Goal: Task Accomplishment & Management: Manage account settings

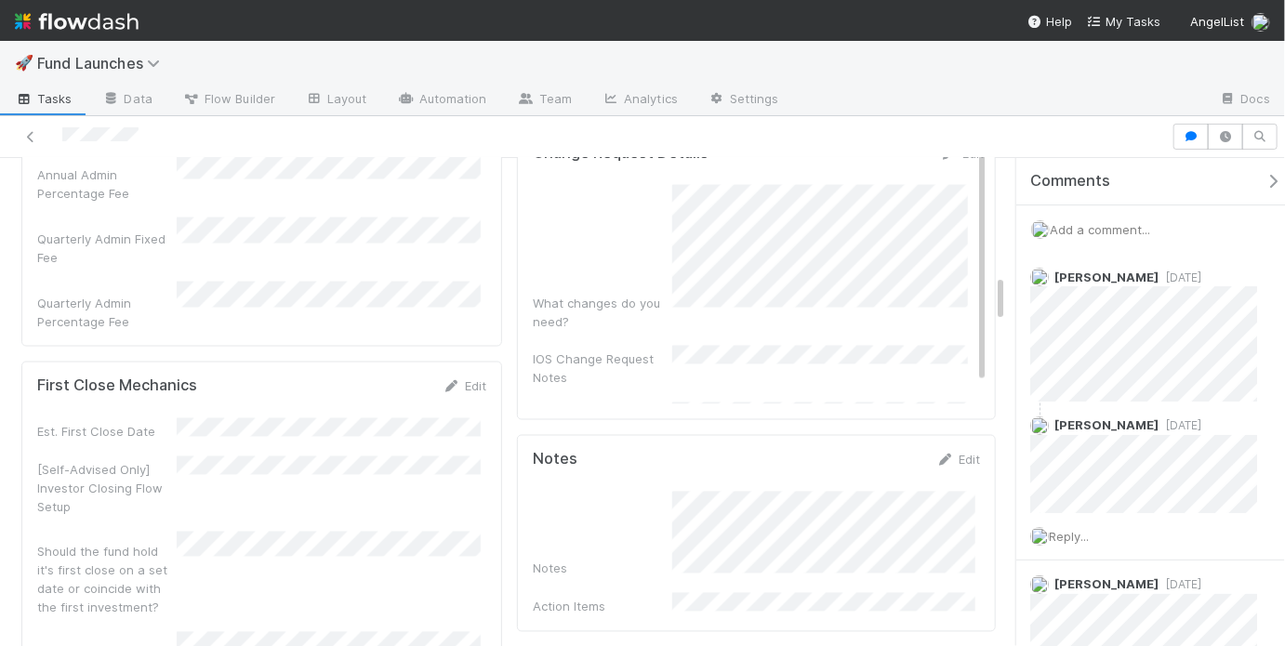
scroll to position [1645, 0]
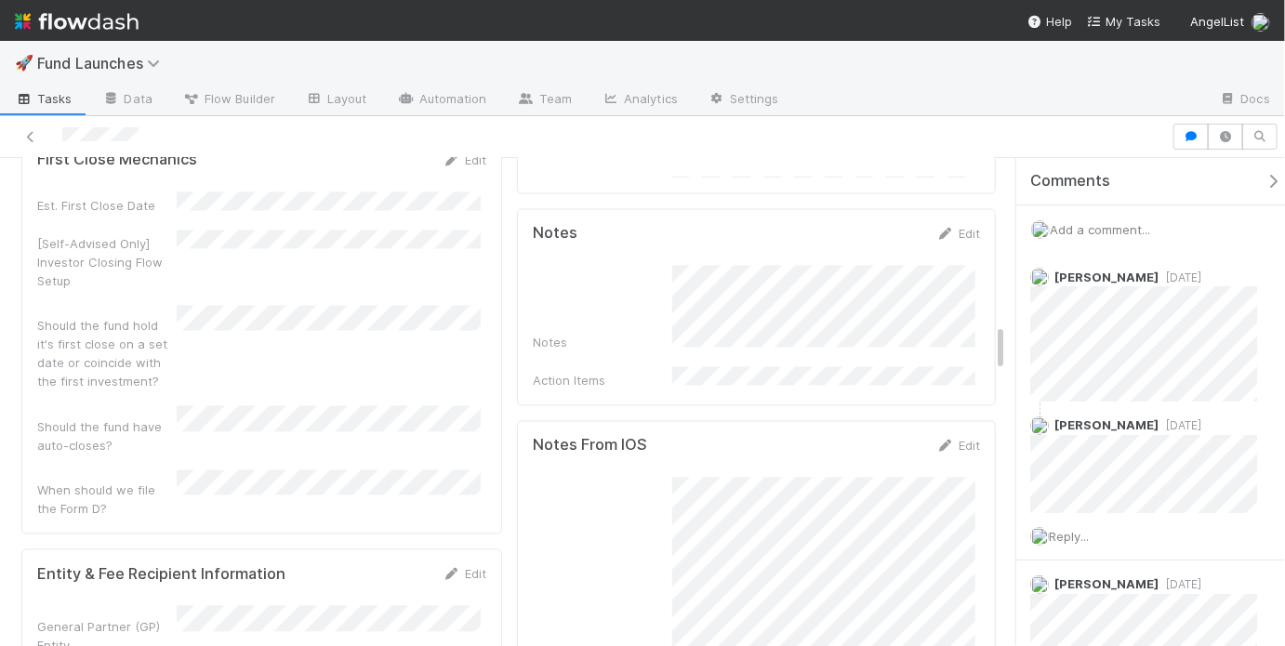
click at [716, 299] on div "Notes Action Items" at bounding box center [756, 328] width 447 height 125
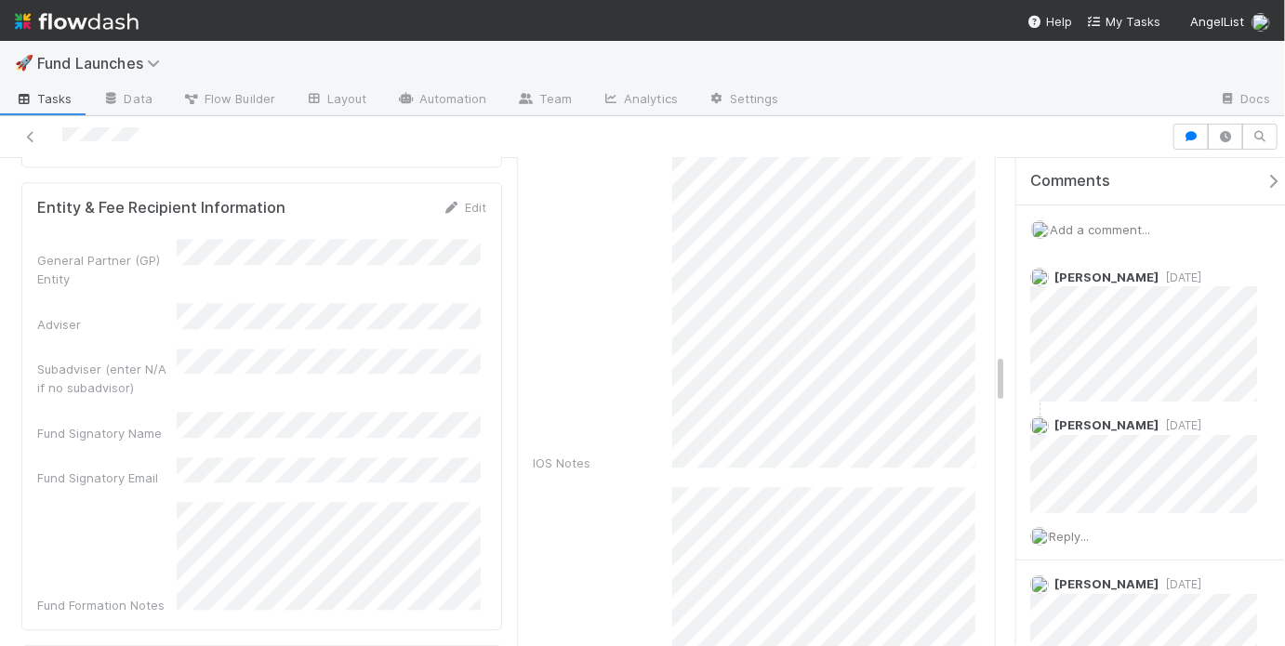
scroll to position [1694, 0]
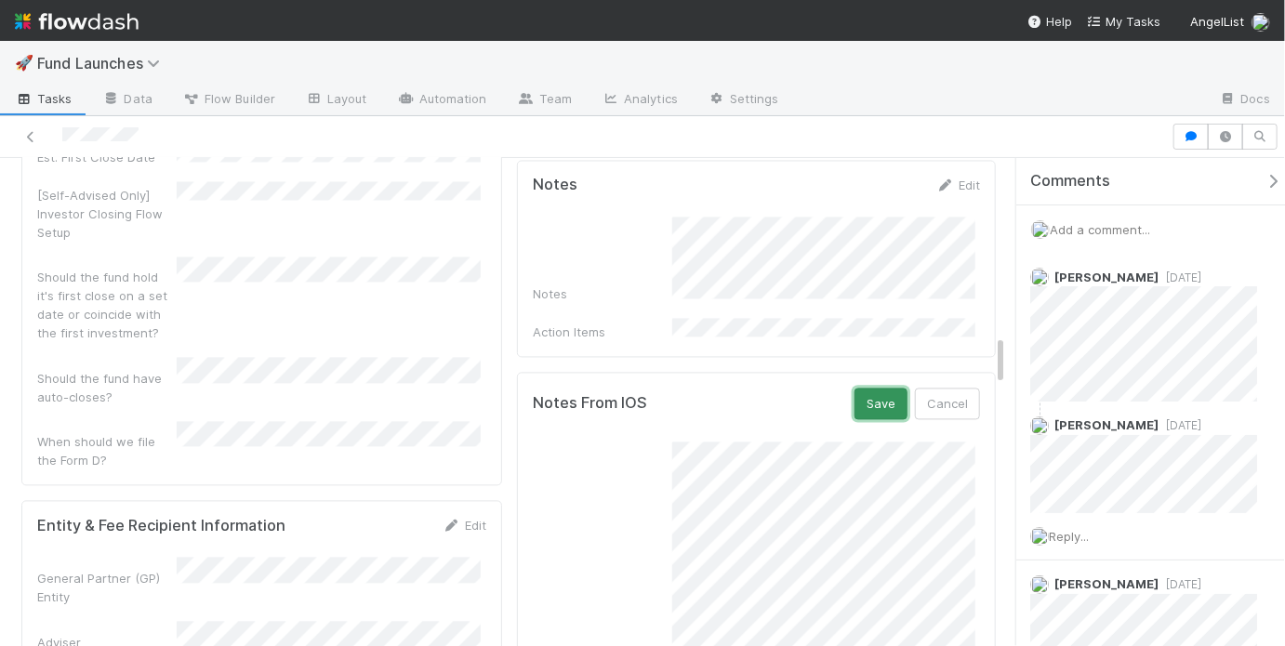
click at [889, 389] on button "Save" at bounding box center [880, 405] width 53 height 32
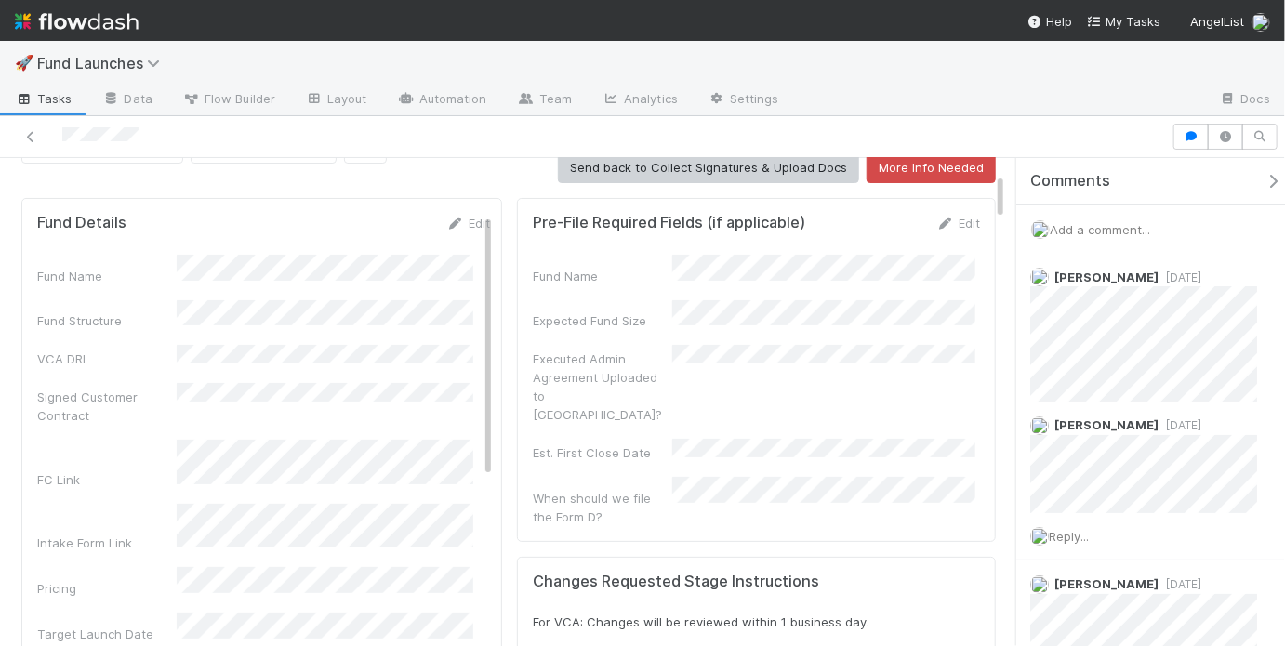
scroll to position [0, 0]
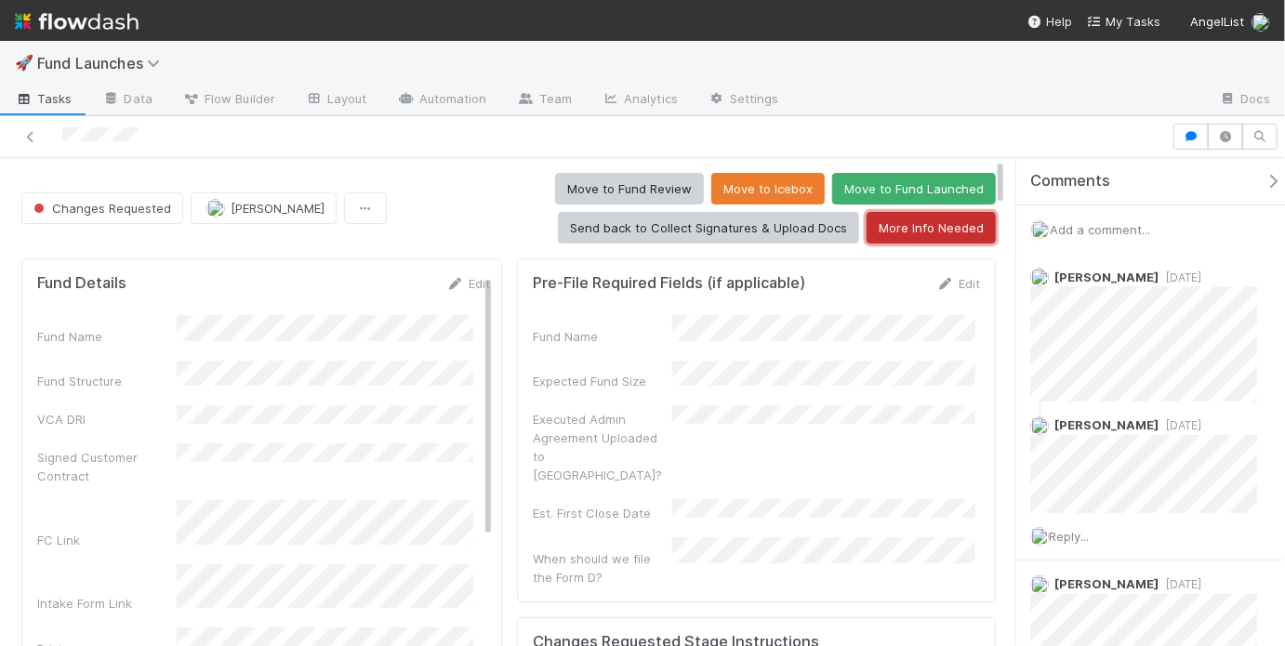
click at [927, 231] on button "More Info Needed" at bounding box center [930, 228] width 129 height 32
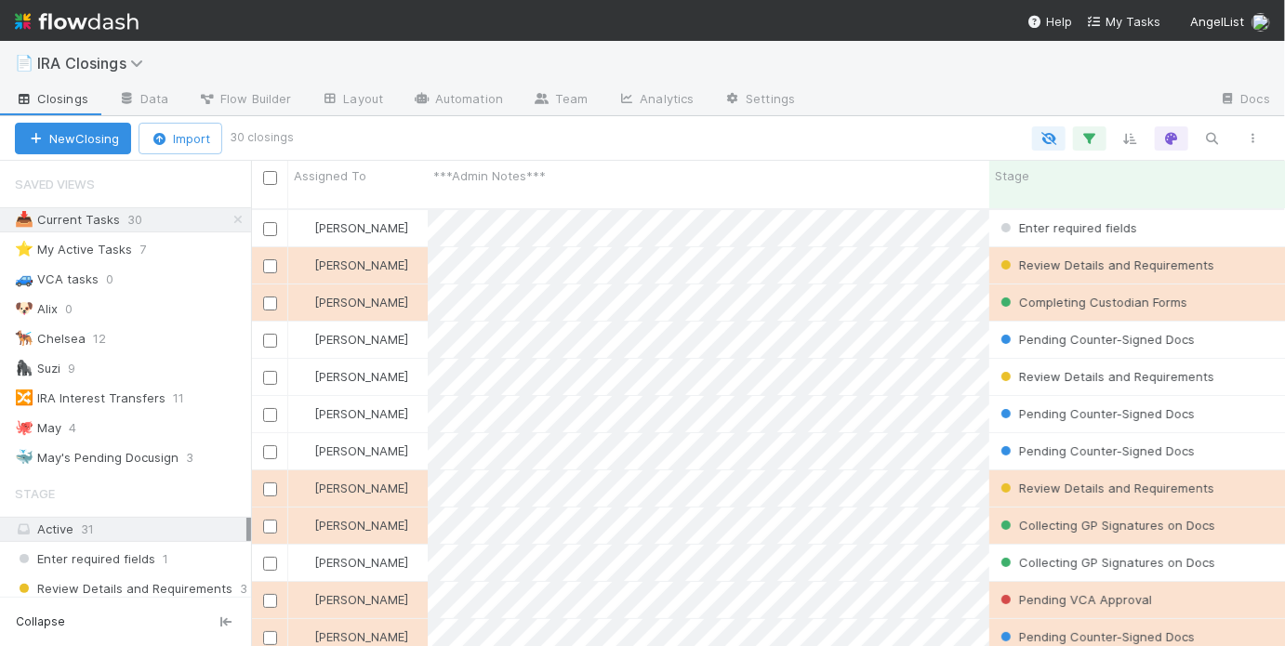
scroll to position [12, 11]
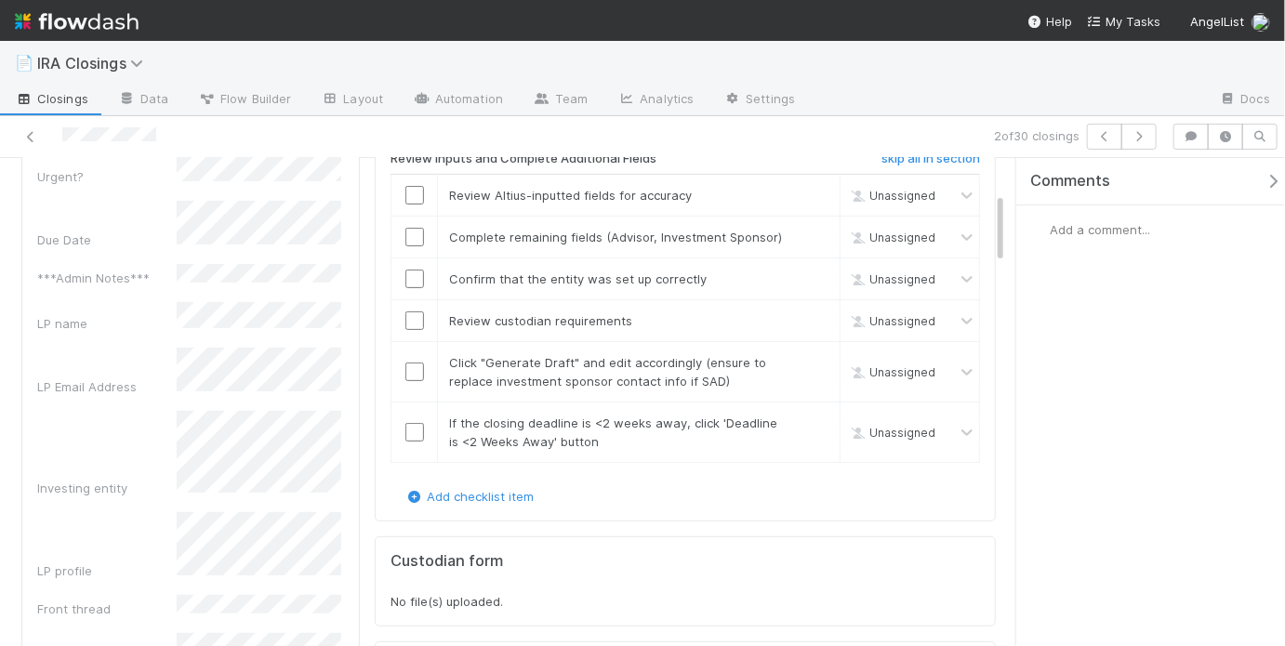
scroll to position [547, 0]
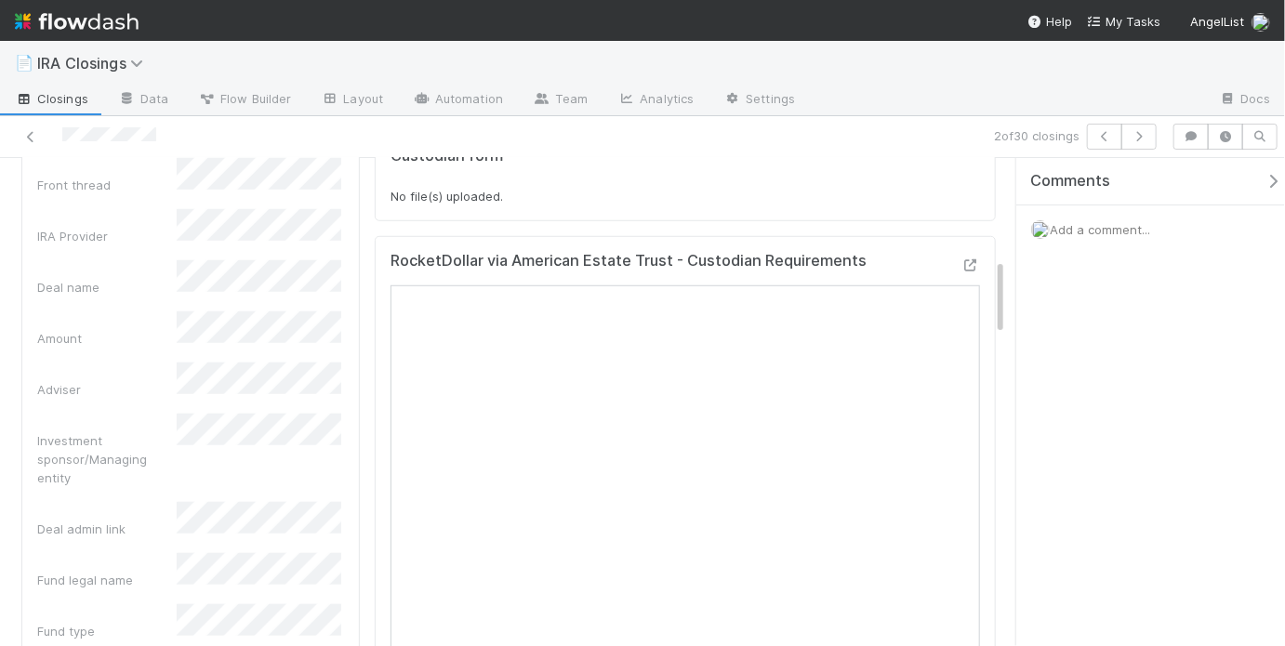
scroll to position [134, 0]
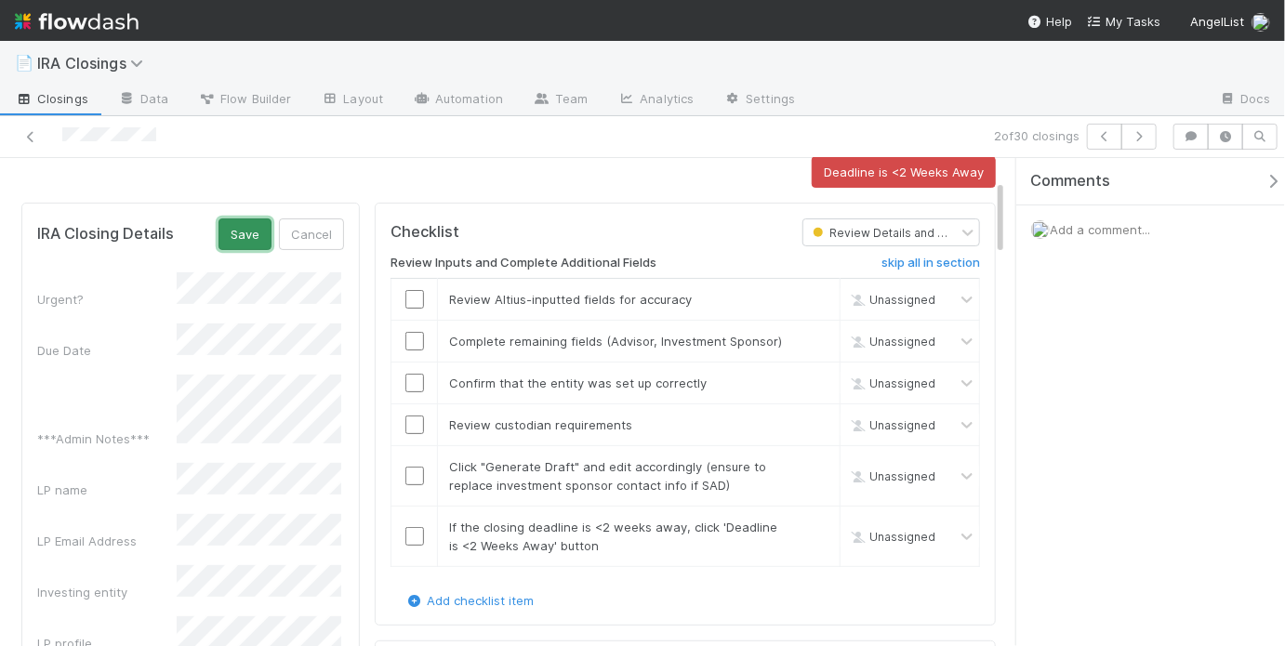
click at [255, 227] on button "Save" at bounding box center [244, 234] width 53 height 32
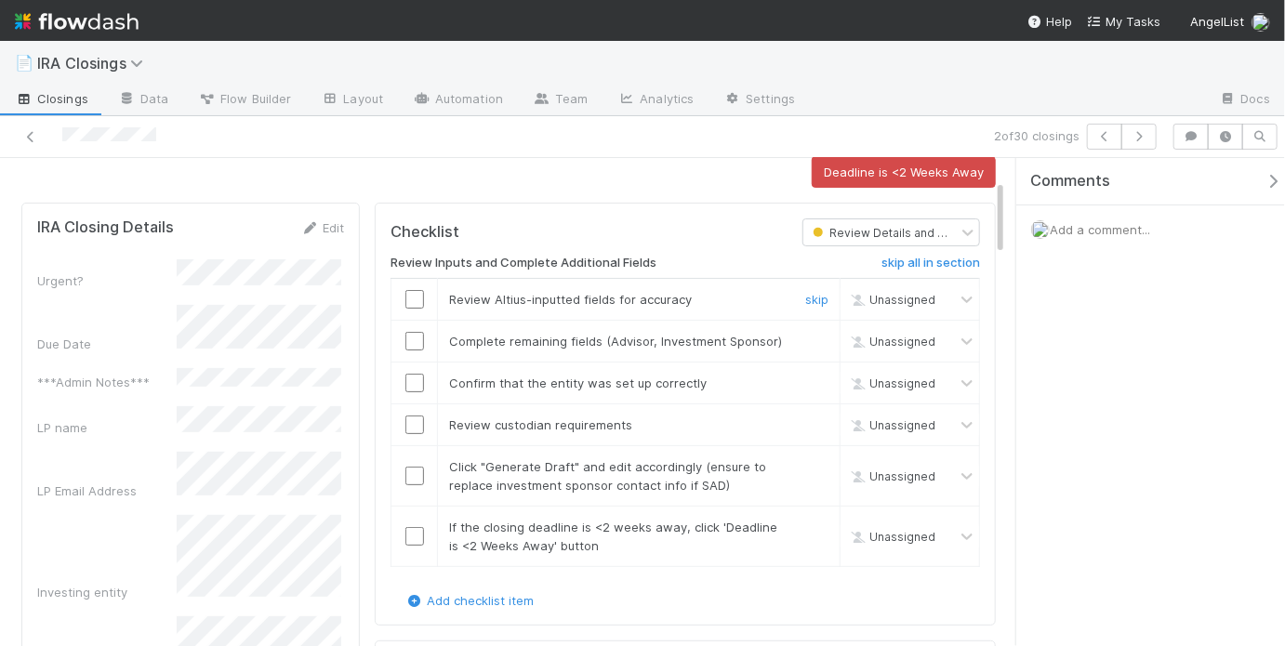
click at [405, 290] on input "checkbox" at bounding box center [414, 299] width 19 height 19
drag, startPoint x: 406, startPoint y: 344, endPoint x: 412, endPoint y: 368, distance: 24.8
click at [406, 343] on input "checkbox" at bounding box center [414, 341] width 19 height 19
checkbox input "true"
click at [412, 374] on input "checkbox" at bounding box center [414, 383] width 19 height 19
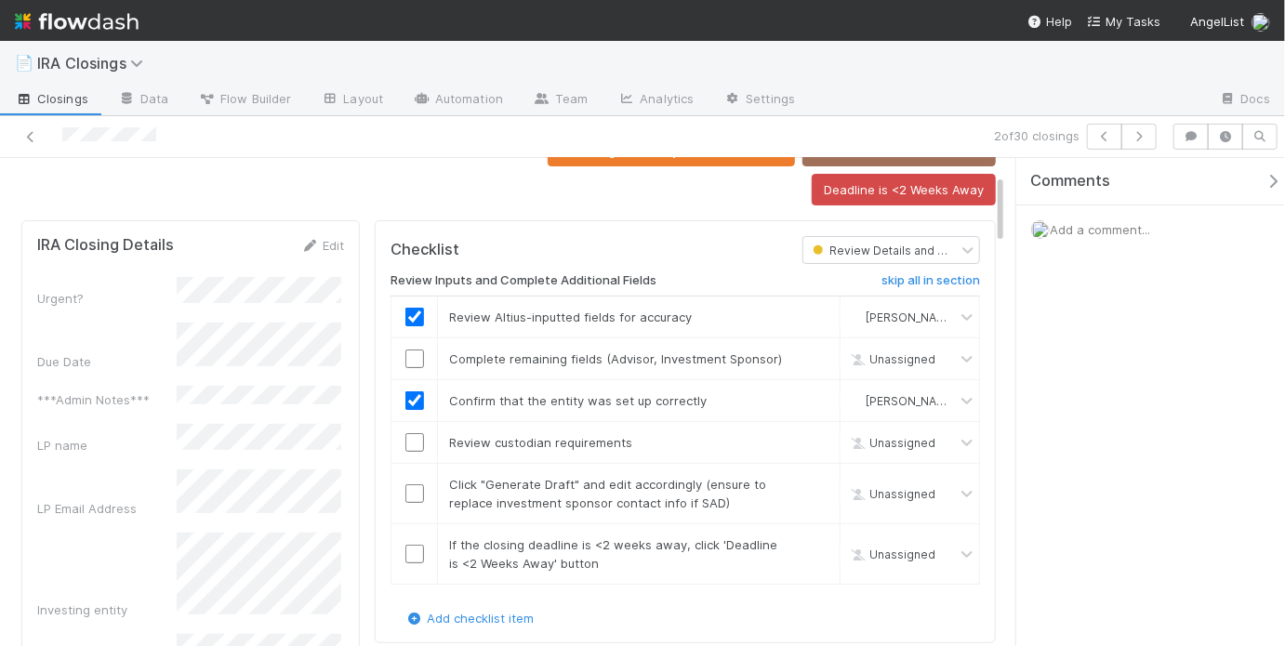
scroll to position [119, 0]
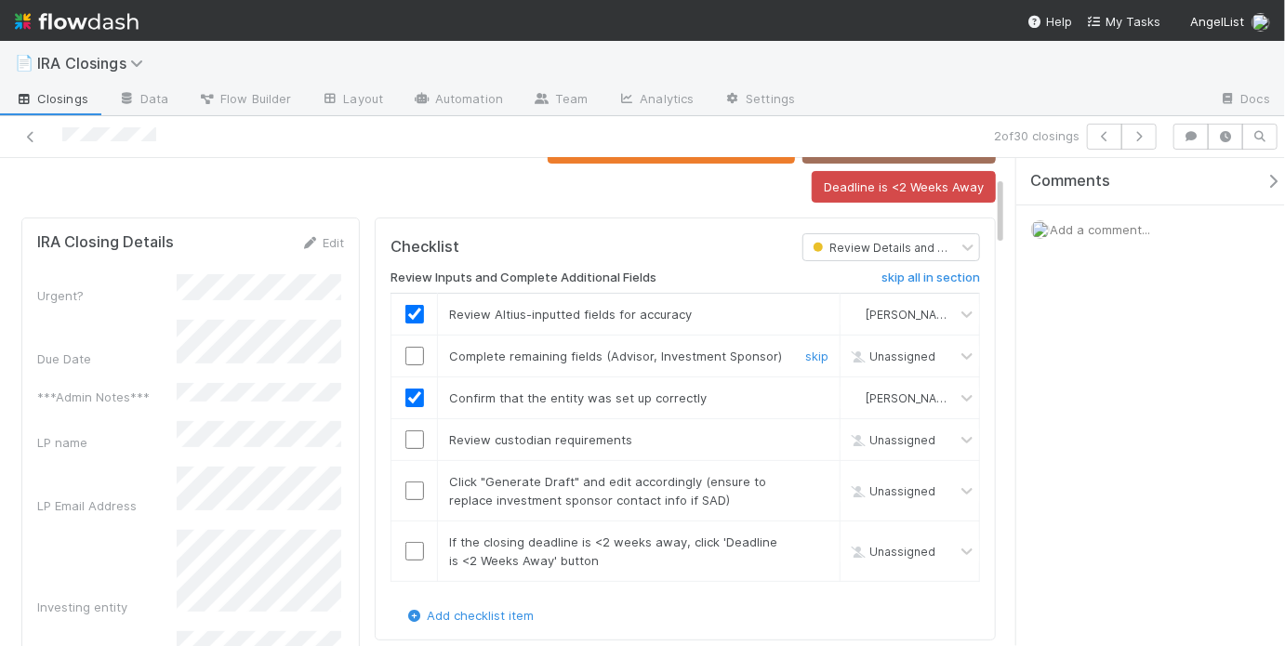
click at [412, 347] on input "checkbox" at bounding box center [414, 356] width 19 height 19
click at [409, 430] on input "checkbox" at bounding box center [414, 439] width 19 height 19
click at [411, 485] on input "checkbox" at bounding box center [414, 491] width 19 height 19
drag, startPoint x: 404, startPoint y: 553, endPoint x: 499, endPoint y: 464, distance: 130.2
click at [405, 553] on input "checkbox" at bounding box center [414, 551] width 19 height 19
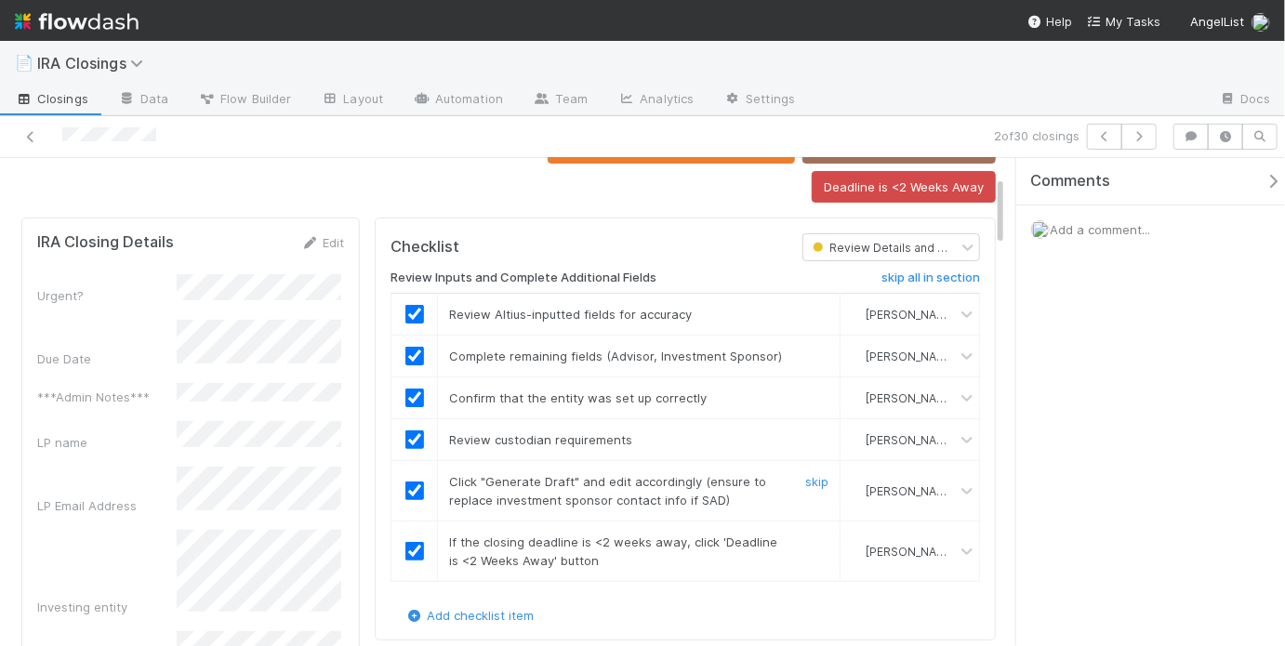
scroll to position [0, 0]
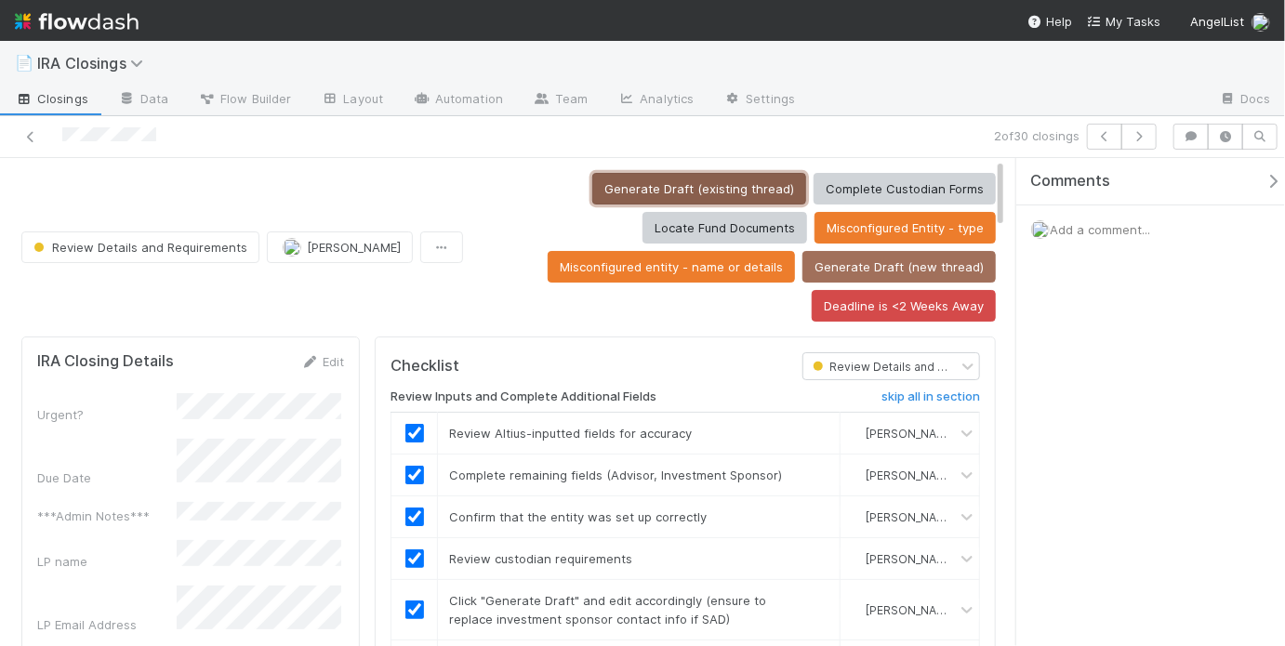
click at [627, 184] on button "Generate Draft (existing thread)" at bounding box center [699, 189] width 214 height 32
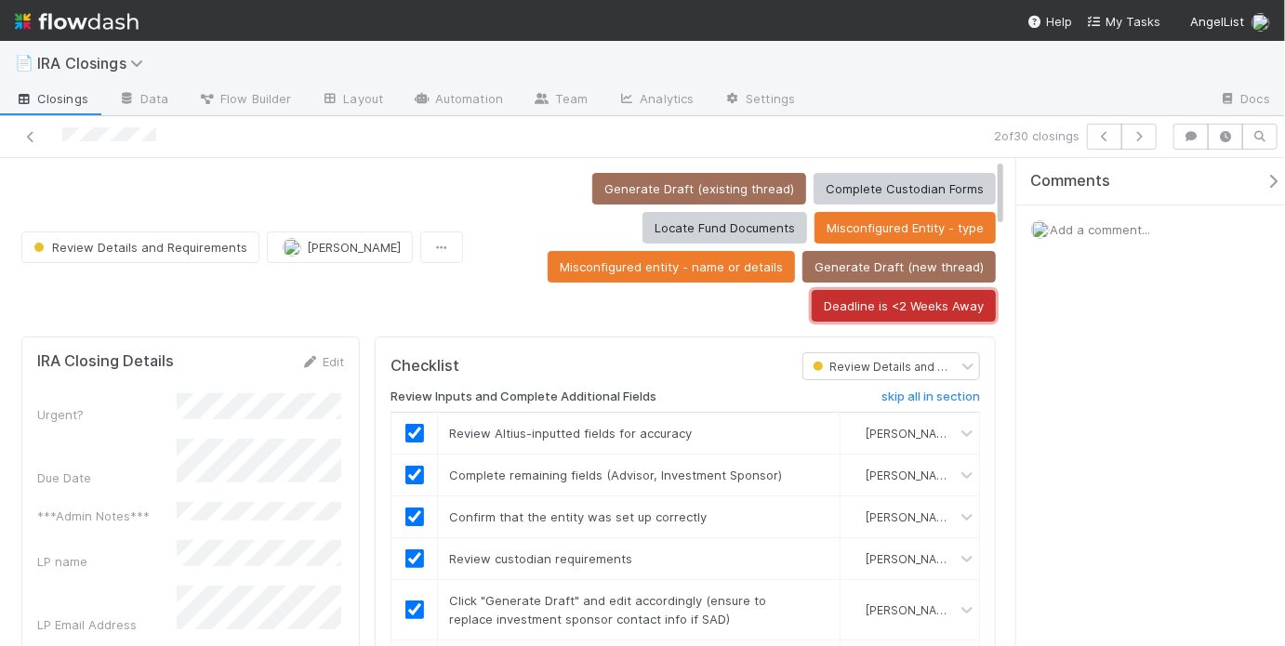
click at [846, 314] on button "Deadline is <2 Weeks Away" at bounding box center [904, 306] width 184 height 32
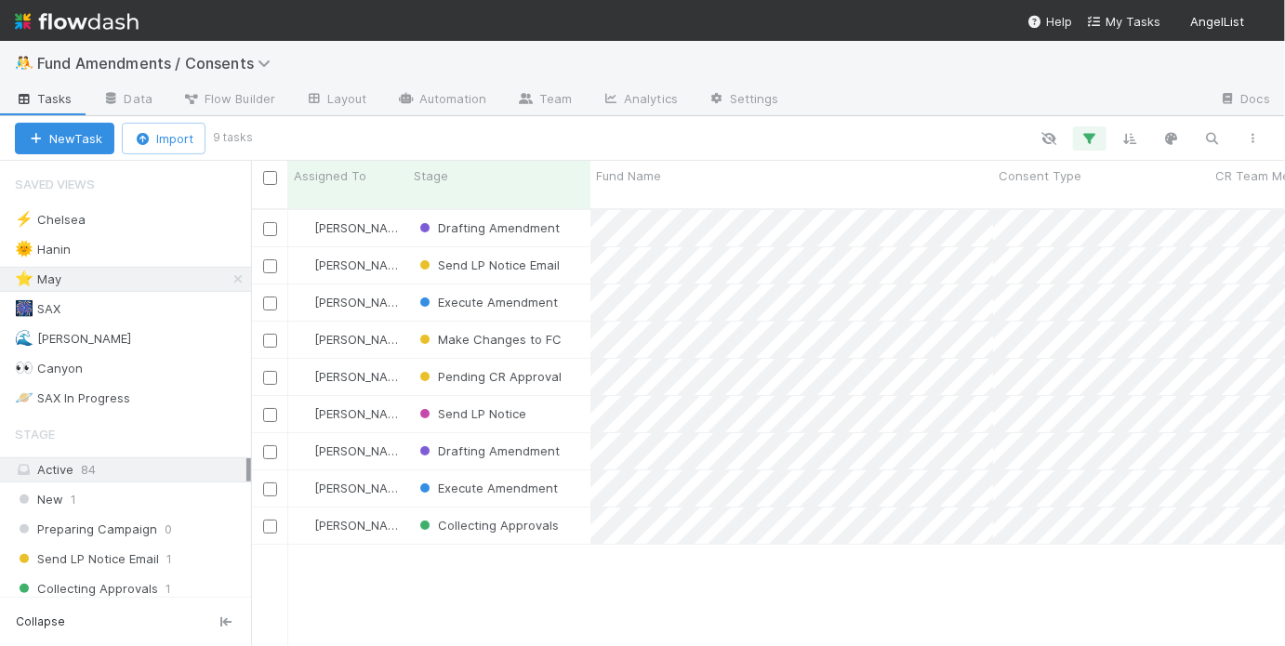
scroll to position [441, 1023]
click at [1085, 142] on icon "button" at bounding box center [1089, 138] width 19 height 17
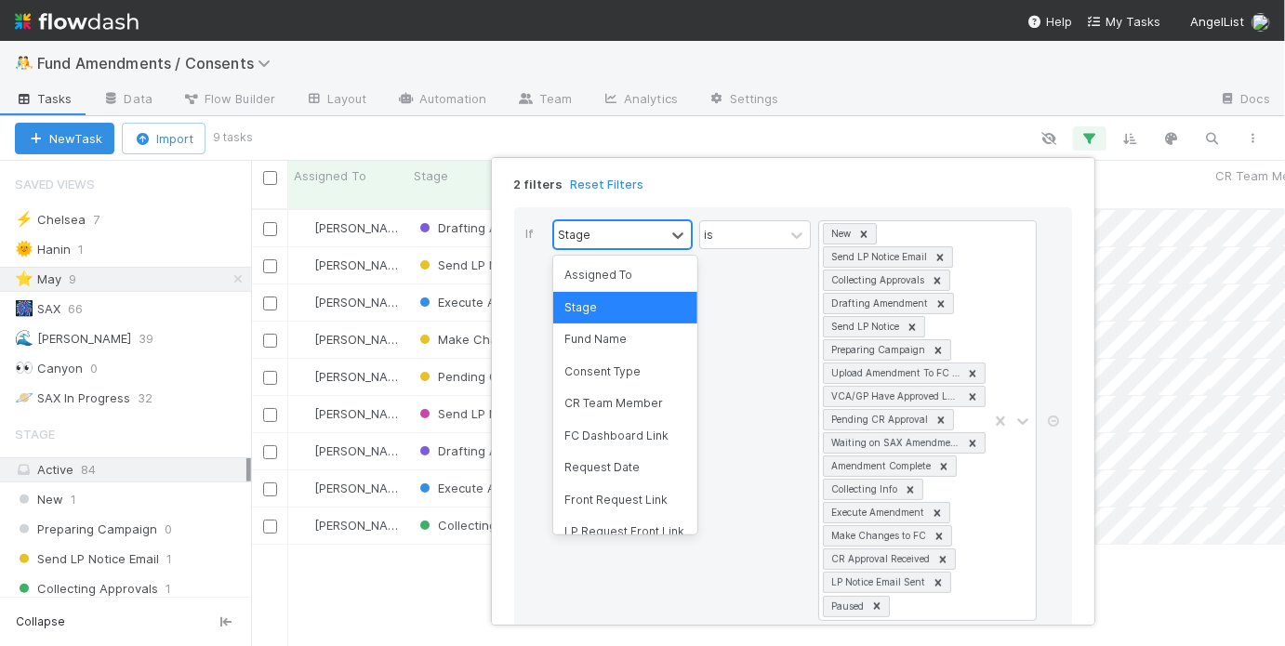
click at [653, 235] on div "Stage" at bounding box center [609, 234] width 111 height 27
click at [757, 171] on div "2 filters Reset Filters" at bounding box center [792, 178] width 587 height 27
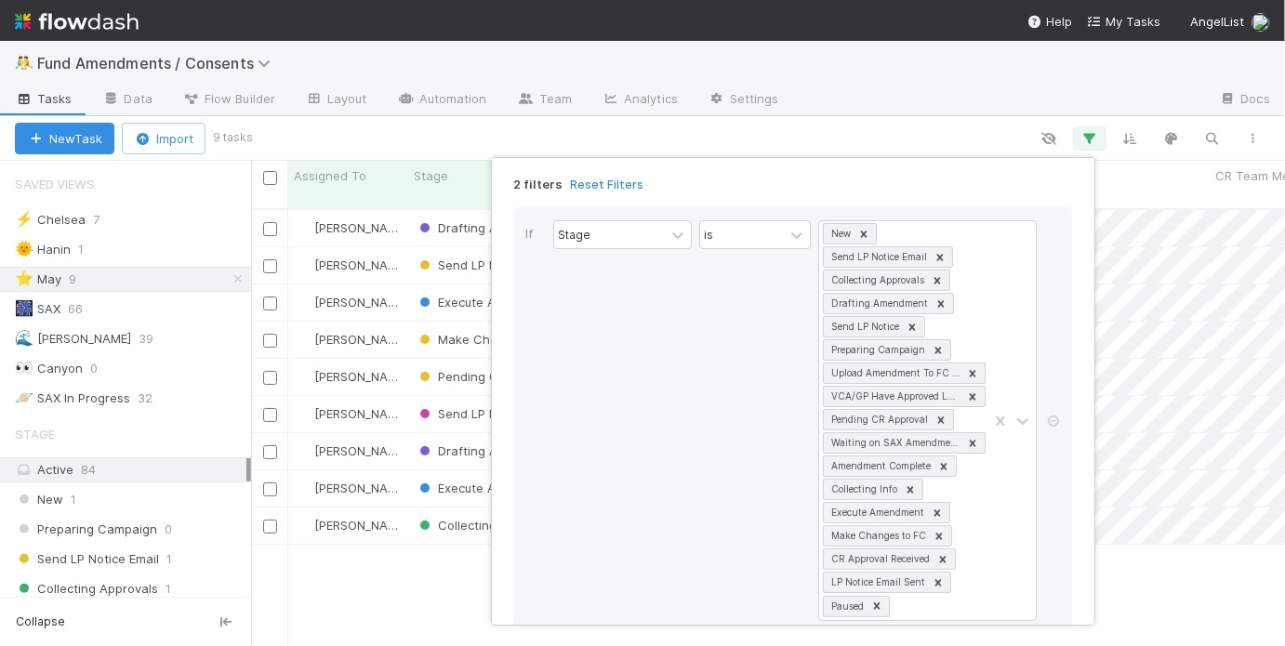
click at [797, 127] on div "2 filters Reset Filters If Stage is New Send LP Notice Email Collecting Approva…" at bounding box center [642, 323] width 1285 height 646
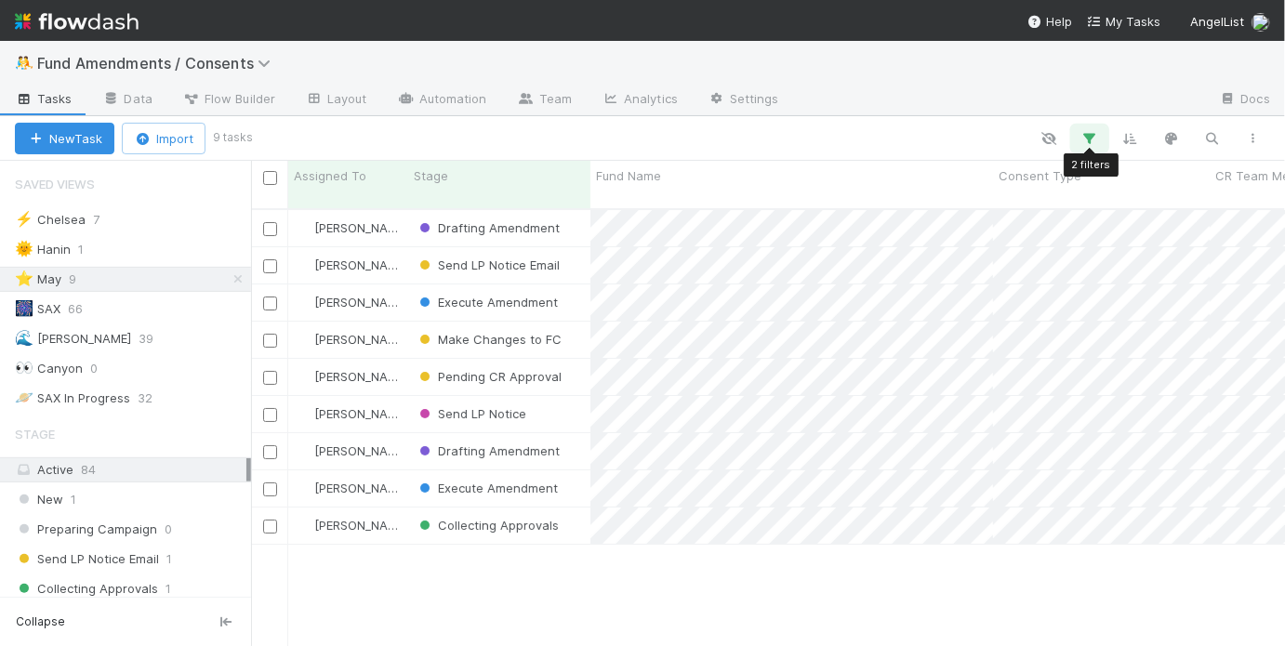
click at [1089, 132] on icon "button" at bounding box center [1089, 138] width 19 height 17
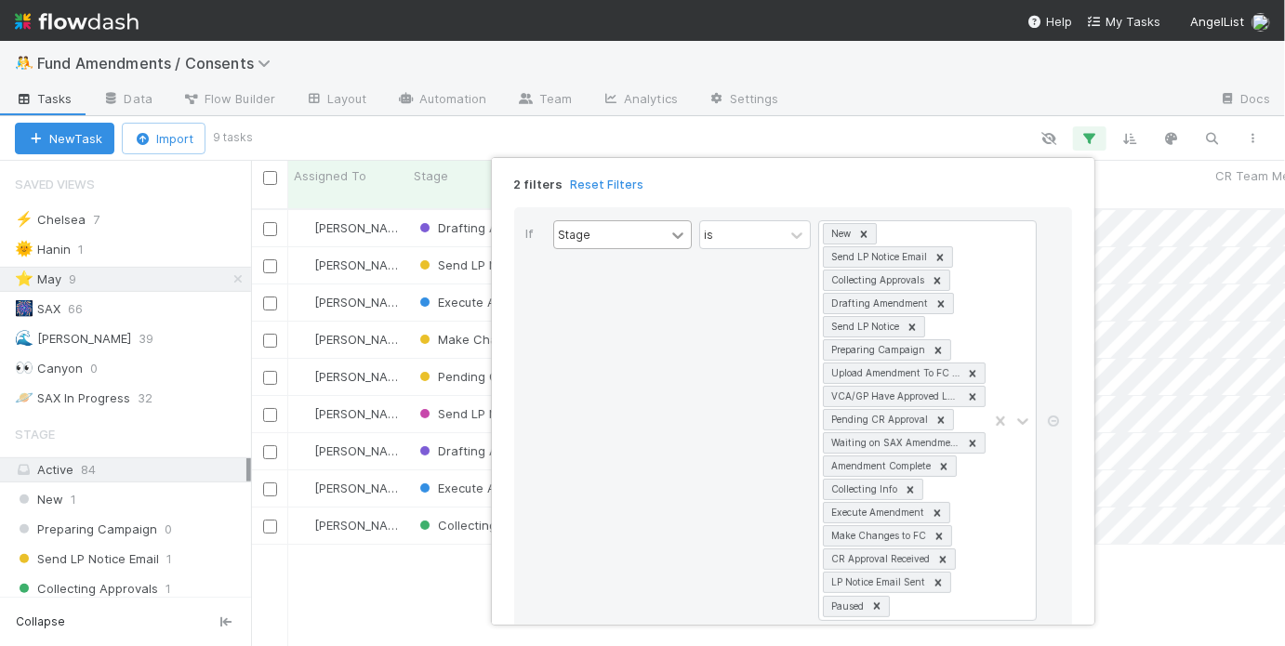
click at [680, 233] on icon at bounding box center [677, 235] width 11 height 7
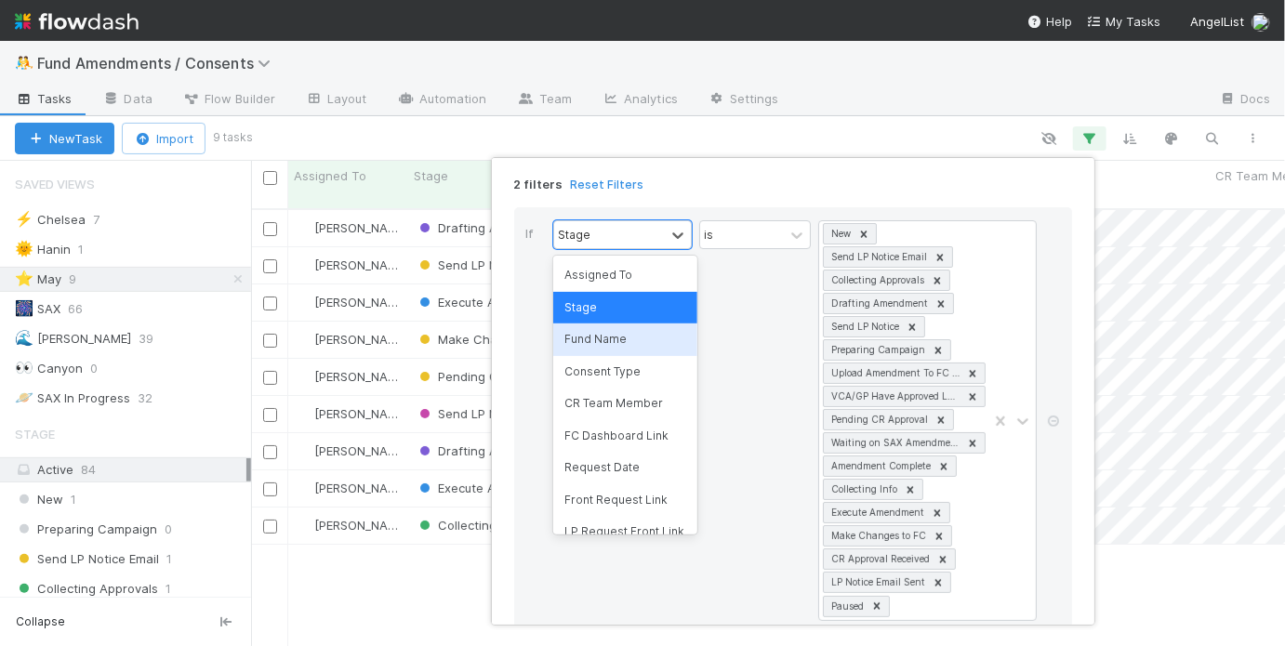
click at [642, 338] on div "Fund Name" at bounding box center [625, 339] width 144 height 32
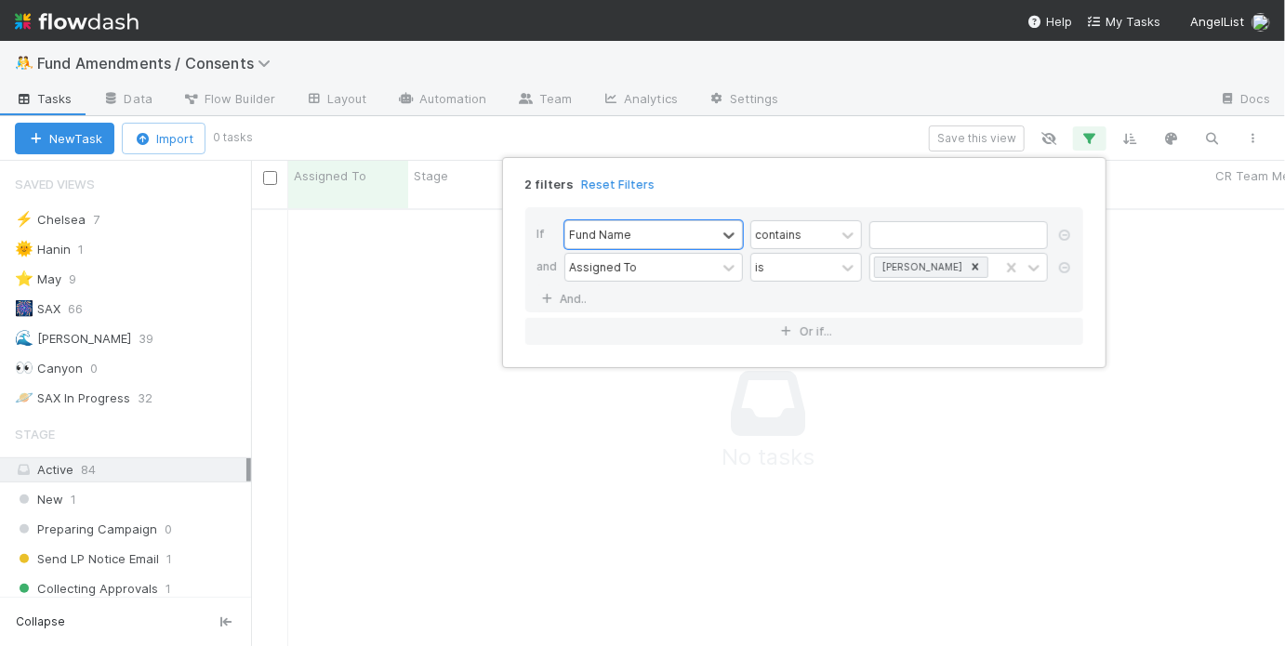
scroll to position [429, 1023]
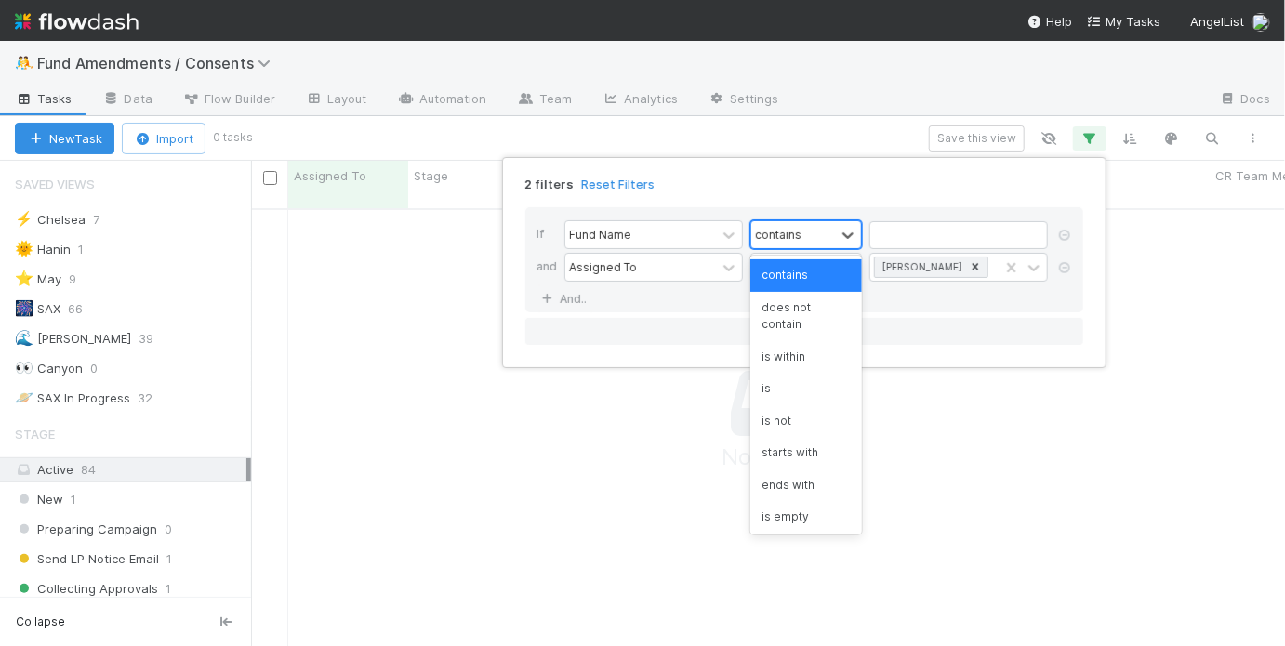
click at [818, 240] on div "contains" at bounding box center [793, 234] width 84 height 27
click at [796, 381] on div "is" at bounding box center [806, 389] width 112 height 32
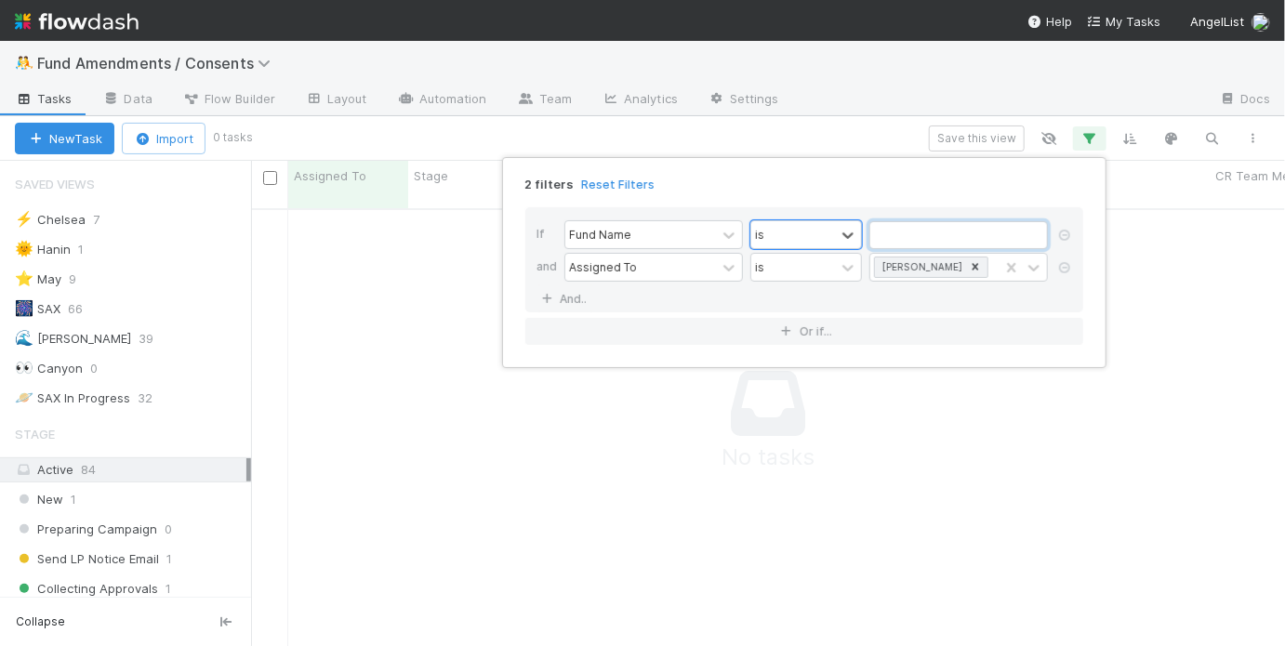
click at [941, 233] on input "text" at bounding box center [958, 235] width 178 height 28
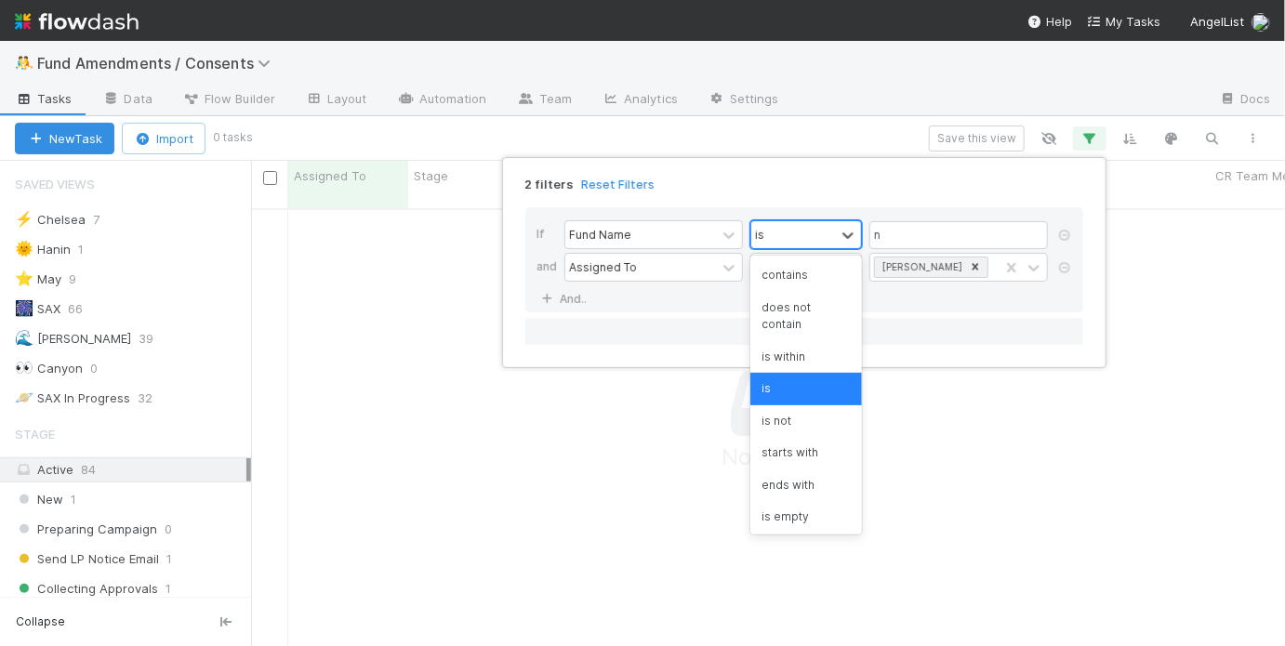
click at [832, 241] on div "is" at bounding box center [793, 234] width 84 height 27
click at [815, 282] on div "contains" at bounding box center [806, 275] width 112 height 32
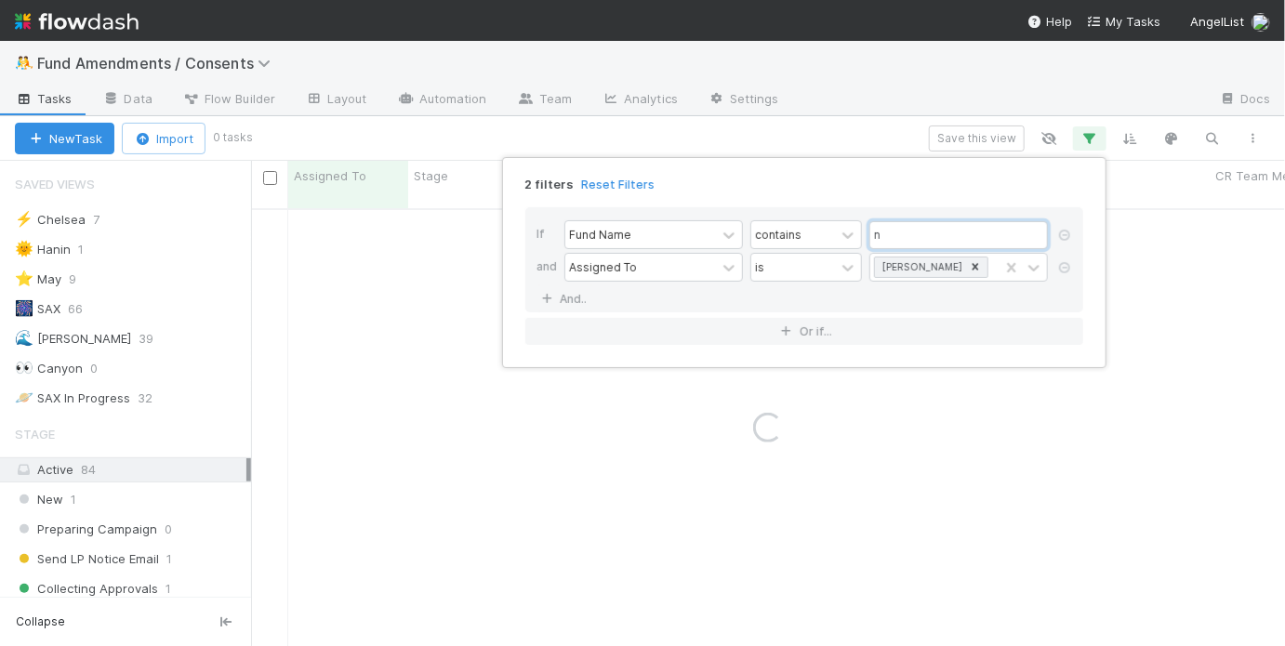
click at [918, 233] on input "n" at bounding box center [958, 235] width 178 height 28
type input "n49p"
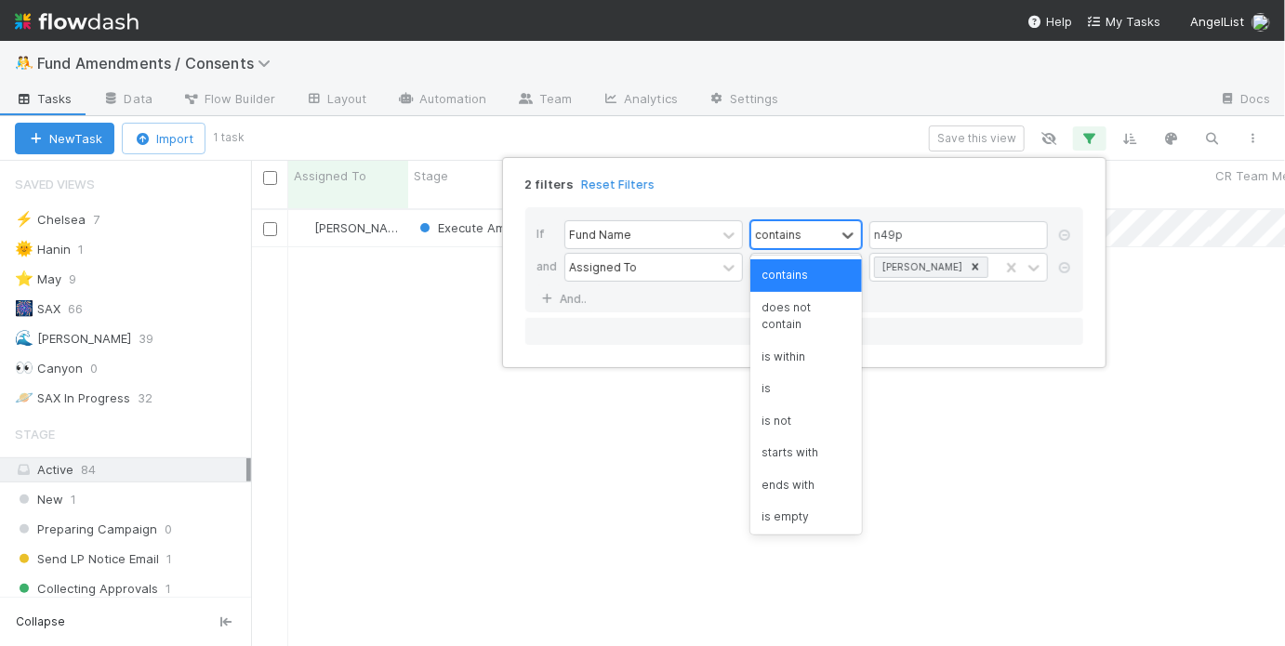
click at [816, 226] on div "contains" at bounding box center [793, 234] width 84 height 27
click at [788, 380] on div "is" at bounding box center [806, 389] width 112 height 32
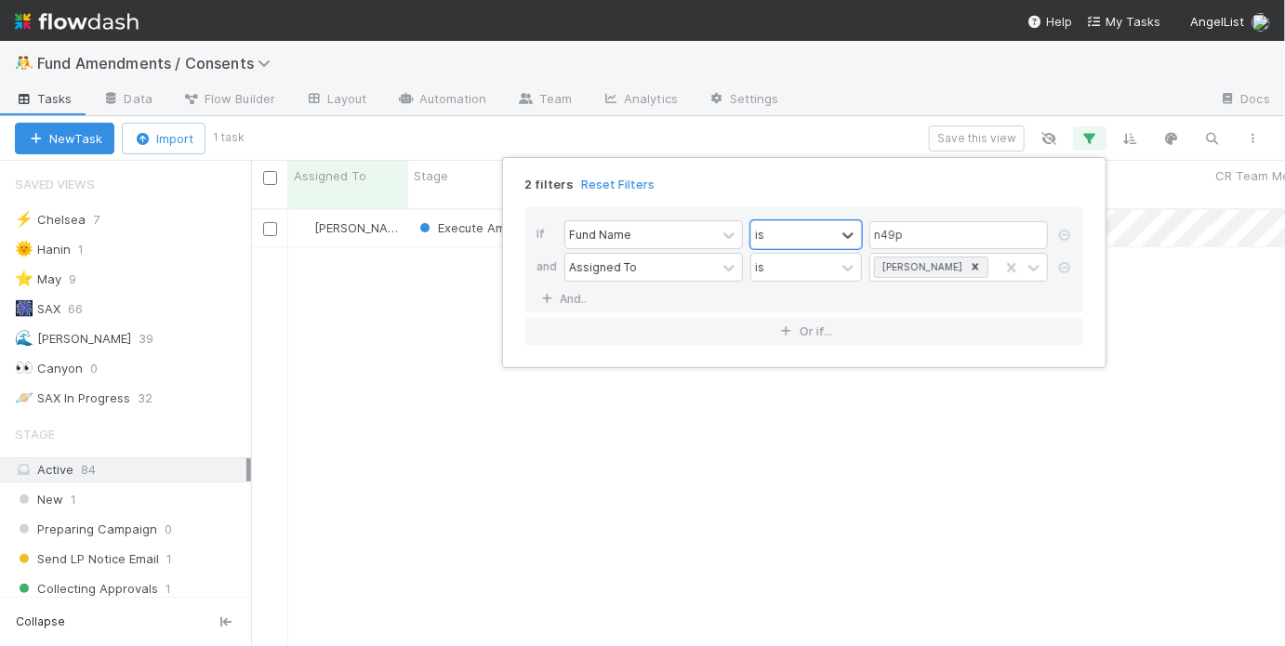
click at [824, 180] on div "2 filters Reset Filters" at bounding box center [803, 178] width 587 height 27
click at [935, 229] on input "n49p" at bounding box center [958, 235] width 178 height 28
click at [832, 139] on div "2 filters Reset Filters If Fund Name is n49p and Assigned To is May Chang And..…" at bounding box center [642, 323] width 1285 height 646
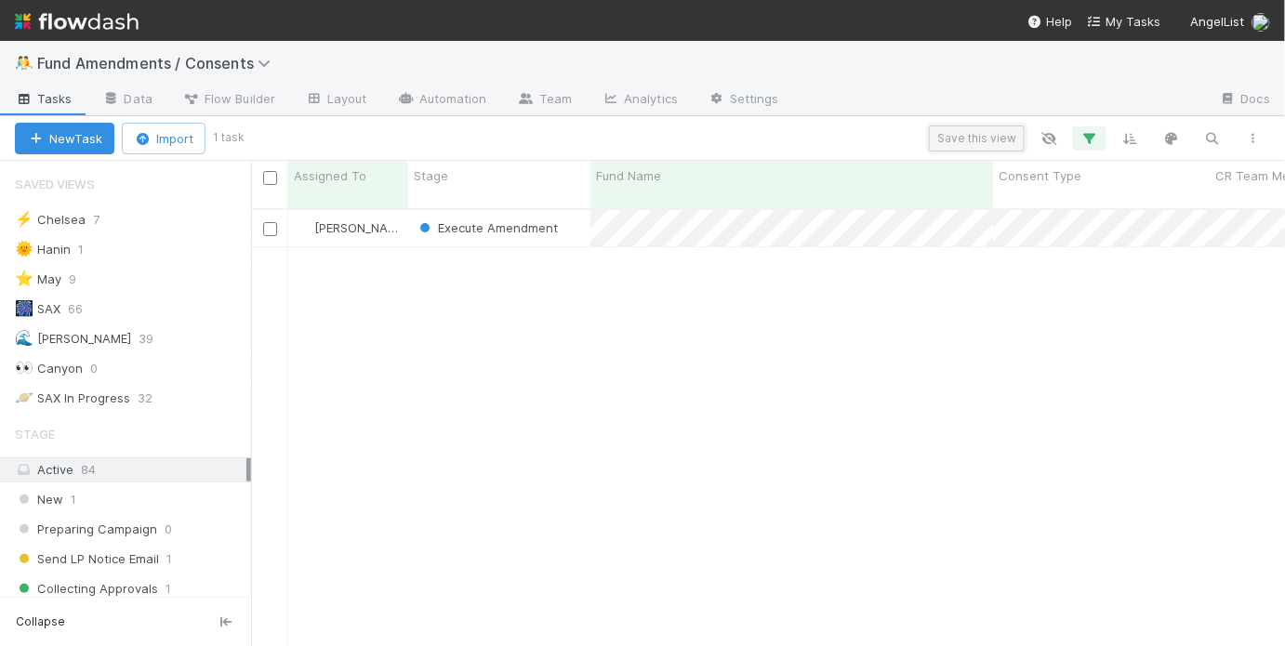
click at [985, 135] on button "Save this view" at bounding box center [977, 138] width 96 height 26
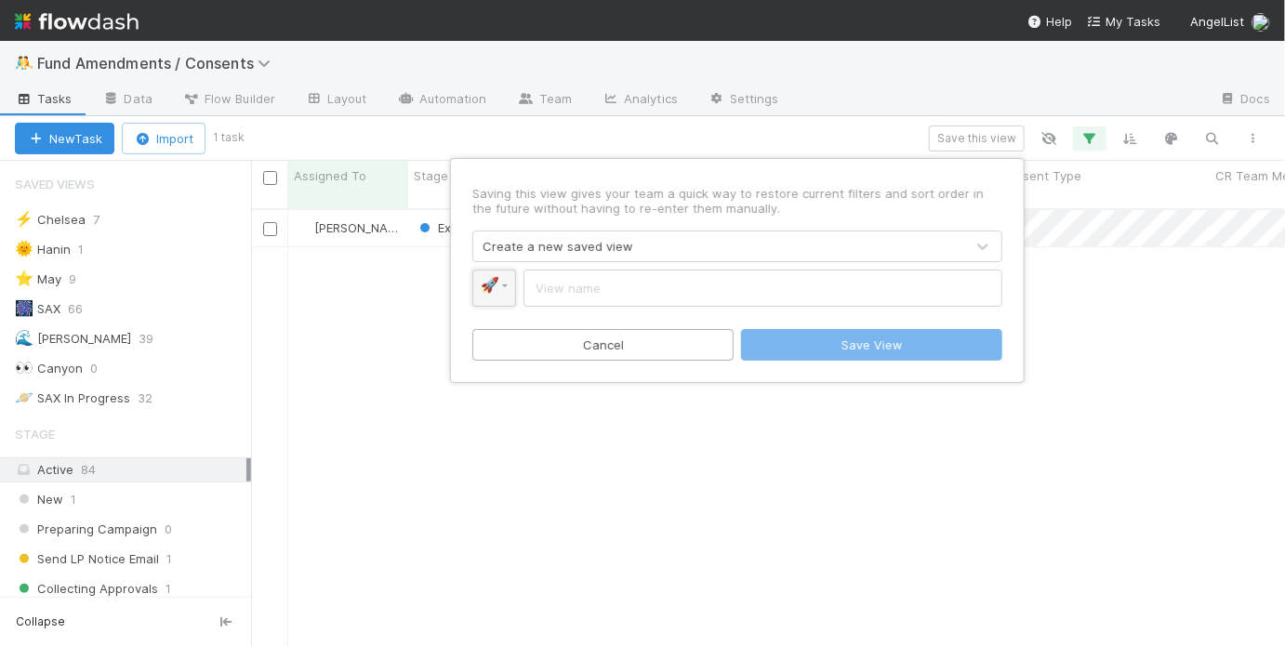
click at [509, 285] on link "🚀" at bounding box center [494, 288] width 44 height 37
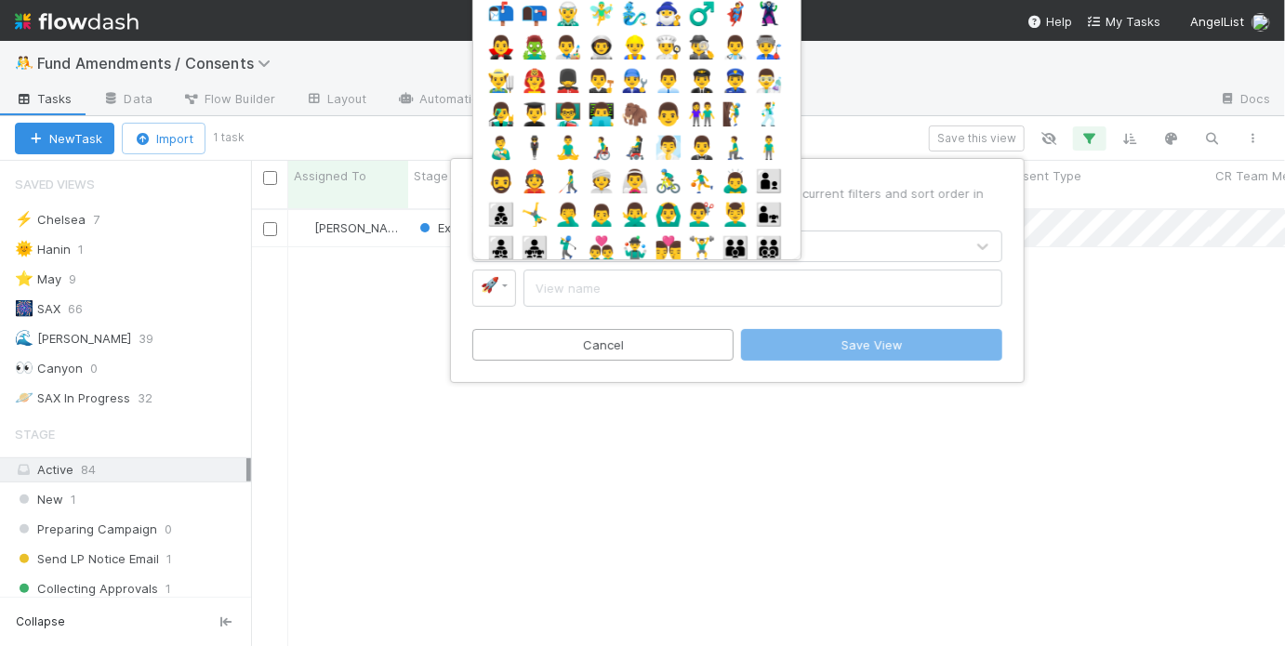
type input "moon"
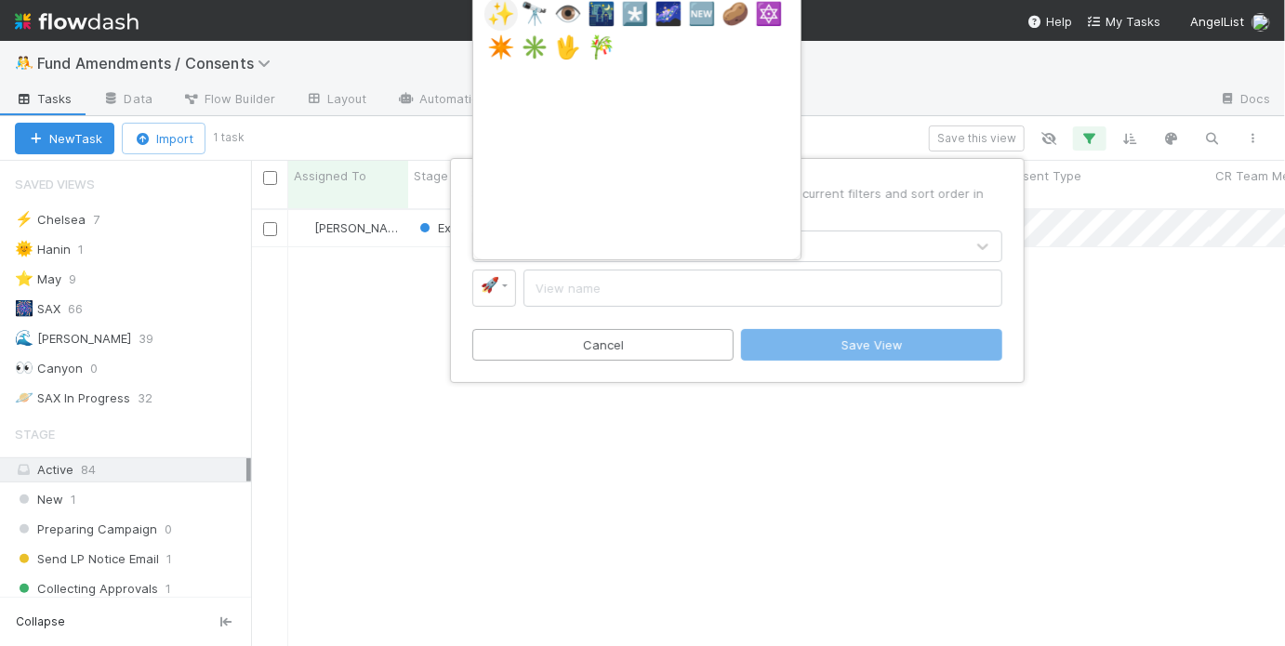
type input "star"
click at [493, 22] on span "✨" at bounding box center [501, 14] width 28 height 26
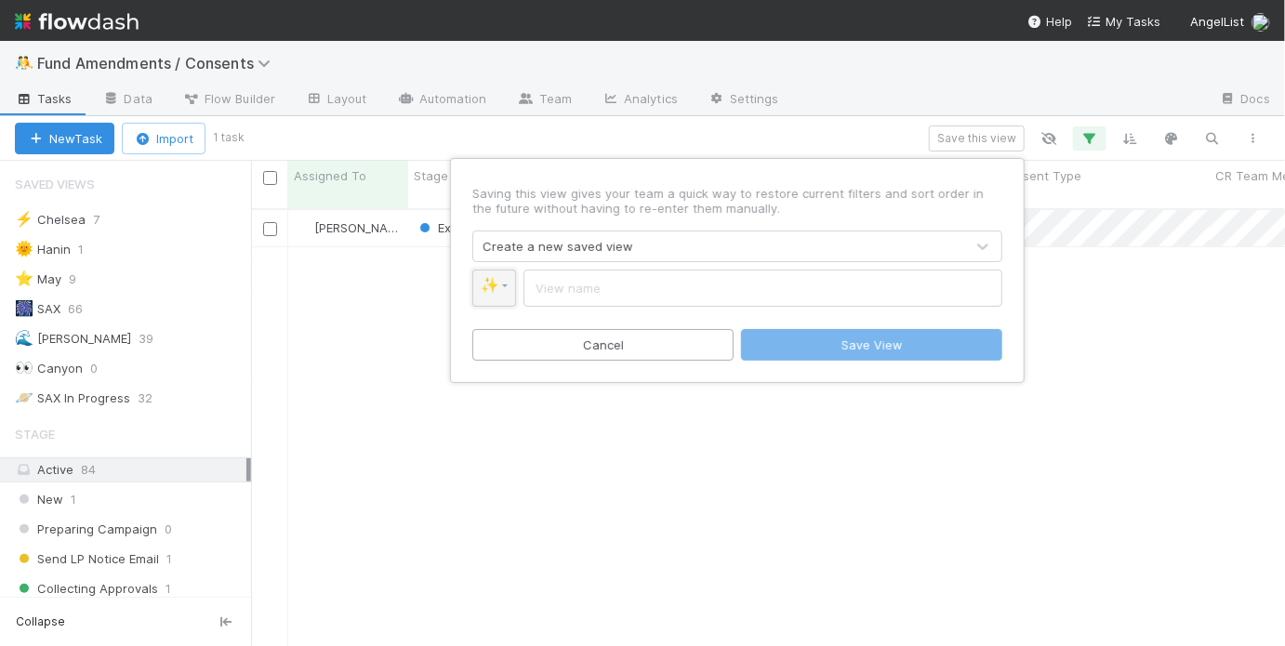
click at [504, 294] on link "✨" at bounding box center [494, 288] width 44 height 37
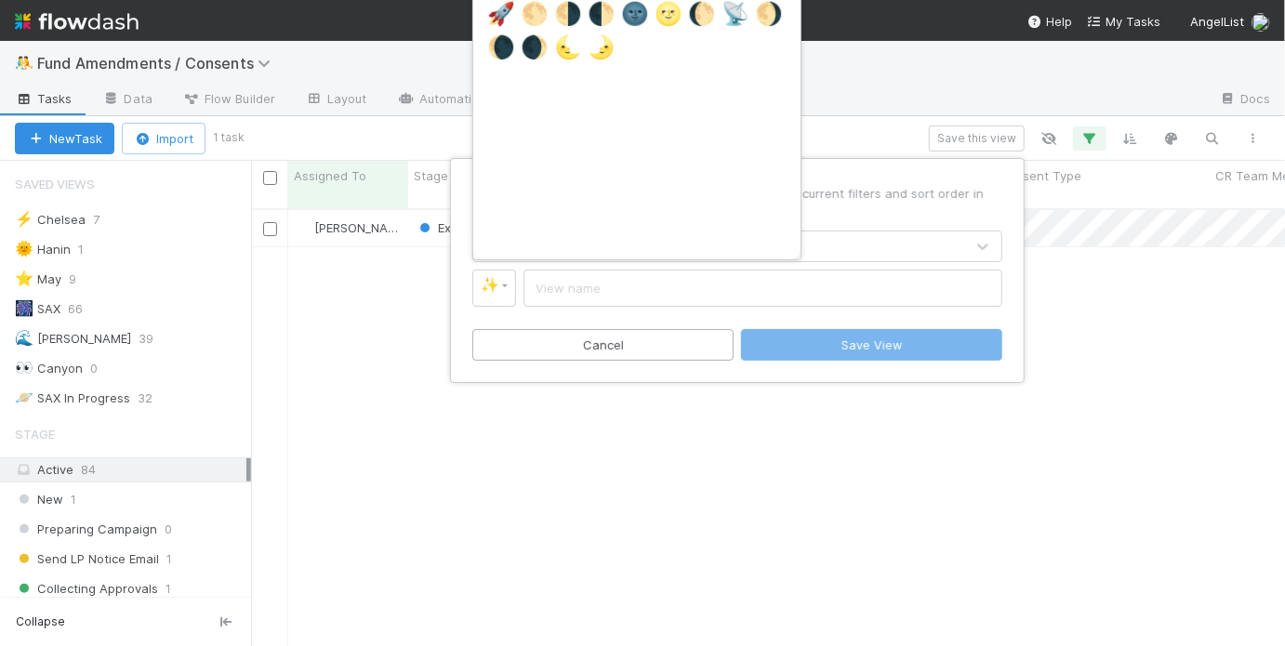
type input "space"
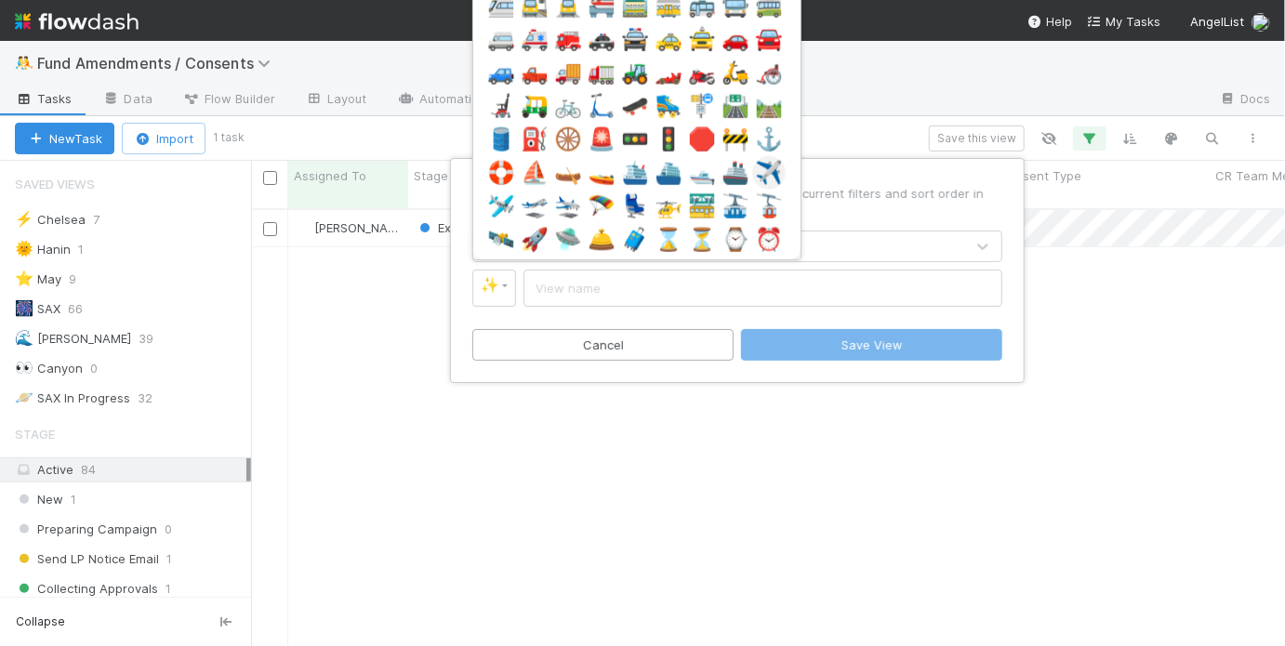
scroll to position [4099, 0]
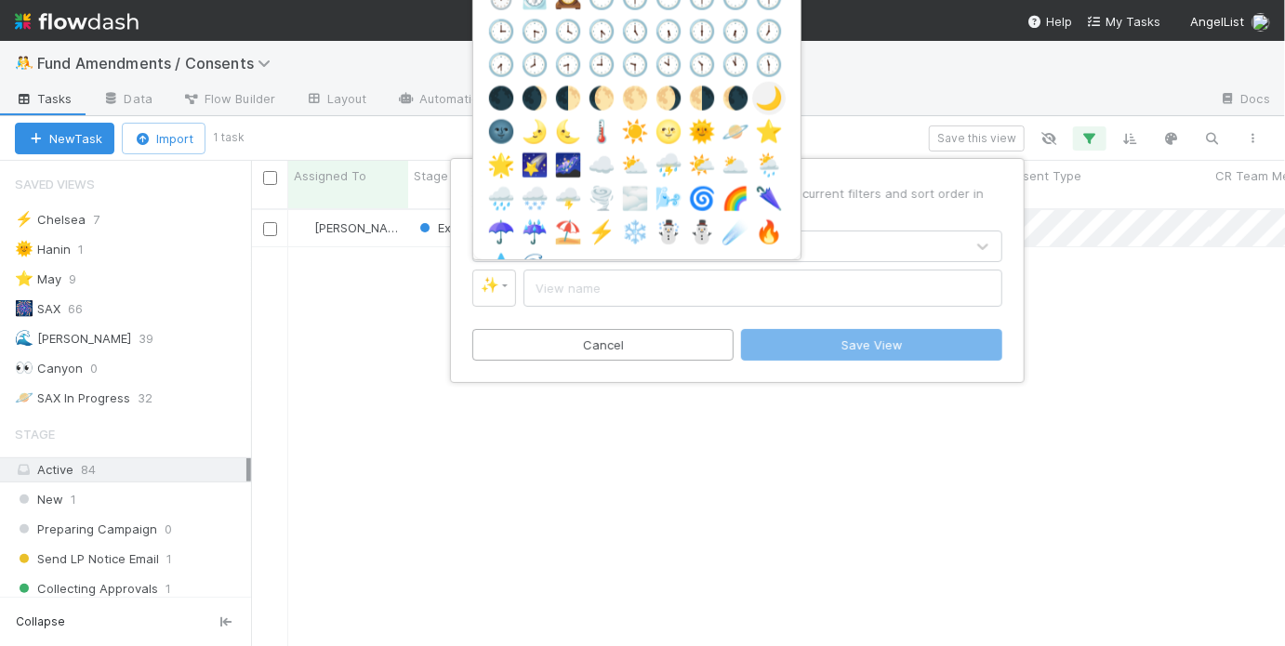
click at [762, 109] on span "🌙" at bounding box center [769, 99] width 28 height 26
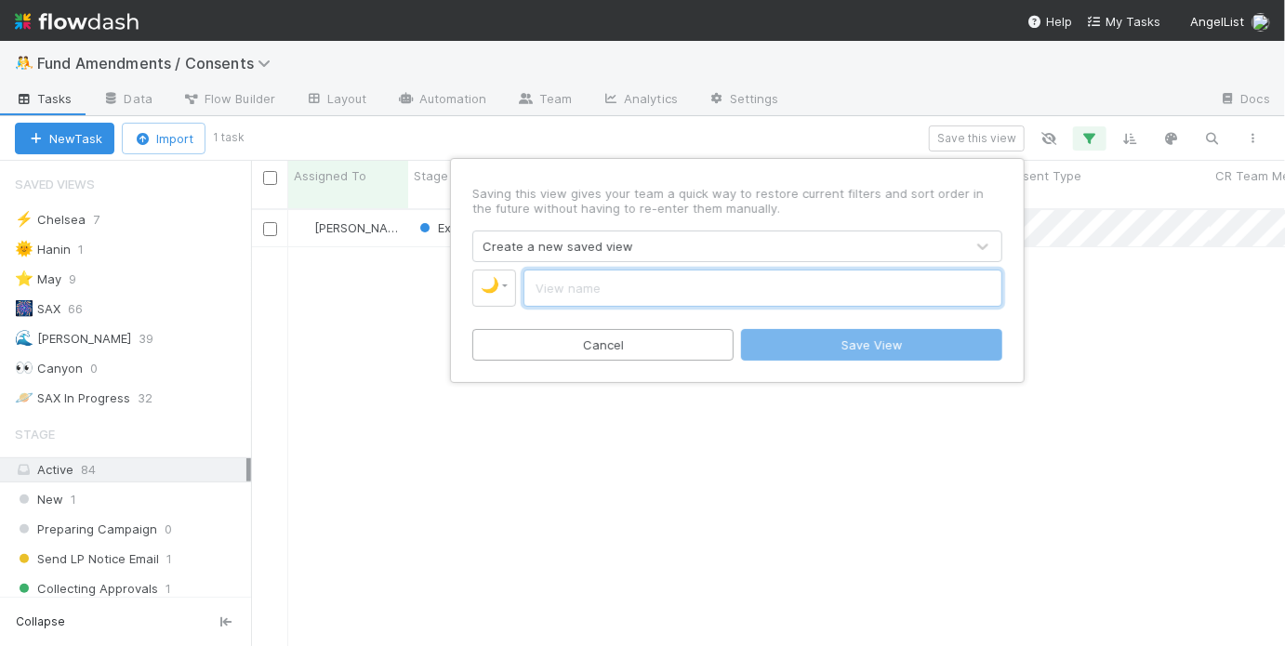
click at [616, 286] on input "text" at bounding box center [762, 288] width 479 height 37
type input "May Pending"
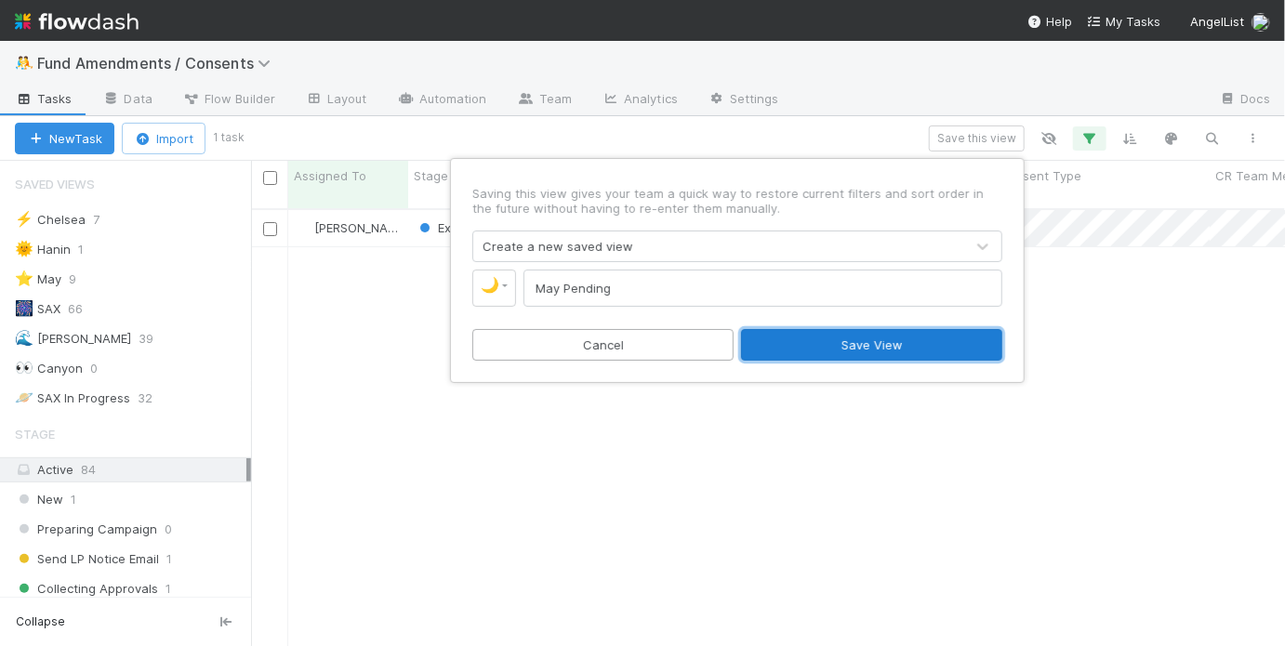
click at [818, 349] on button "Save View" at bounding box center [871, 345] width 261 height 32
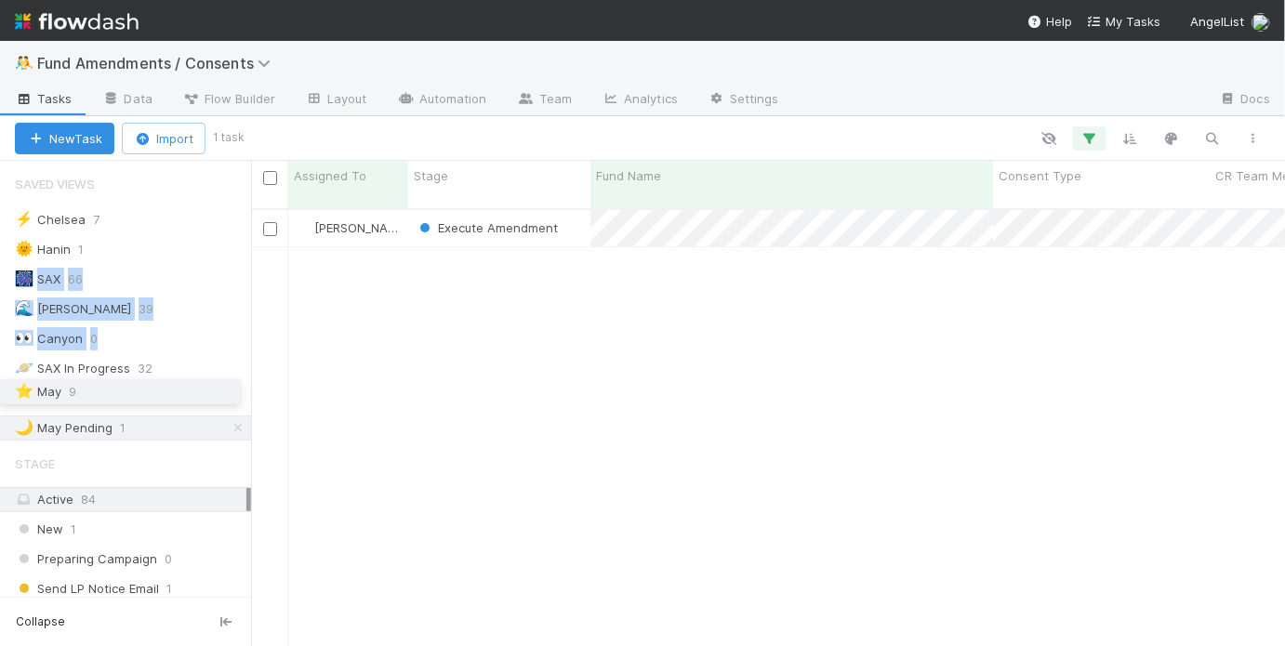
drag, startPoint x: 6, startPoint y: 280, endPoint x: 10, endPoint y: 393, distance: 113.5
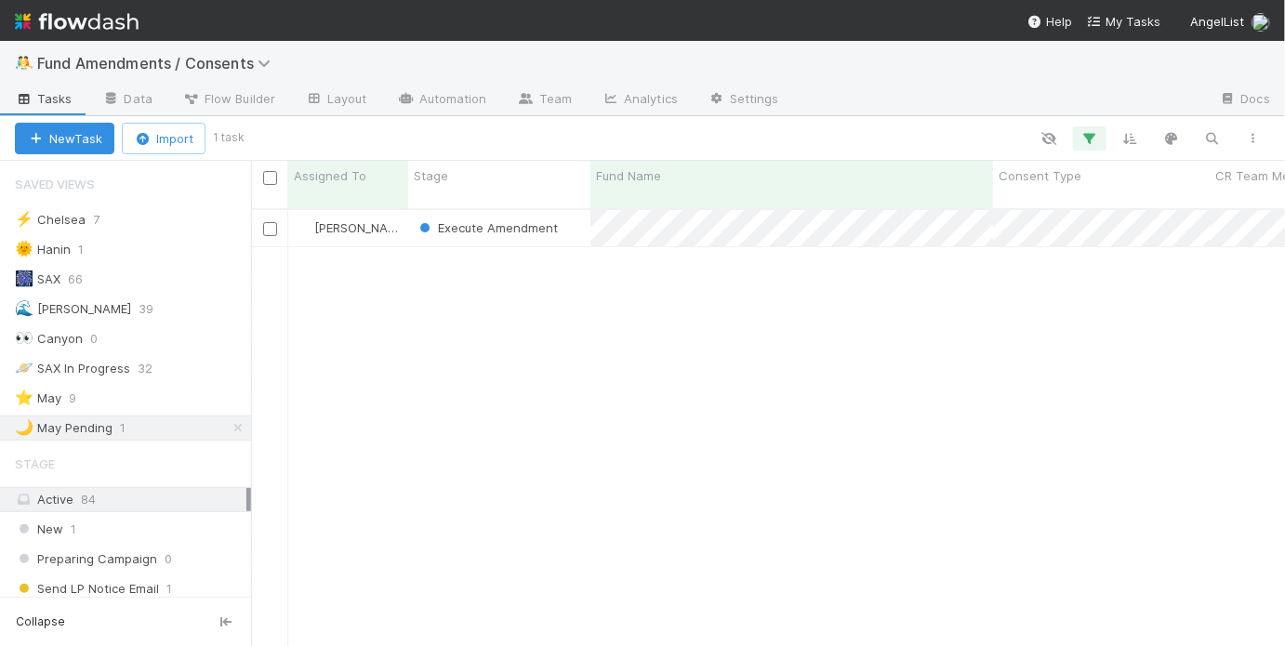
click at [421, 386] on div "May Chang Execute Amendment 6/9/25, 11:42:34 AM 6/16/25, 11:27:13 AM 0 0 0" at bounding box center [768, 436] width 1034 height 452
click at [146, 424] on div "🌙 May Pending 1" at bounding box center [133, 427] width 236 height 23
click at [157, 396] on div "⭐ May 9" at bounding box center [133, 398] width 236 height 23
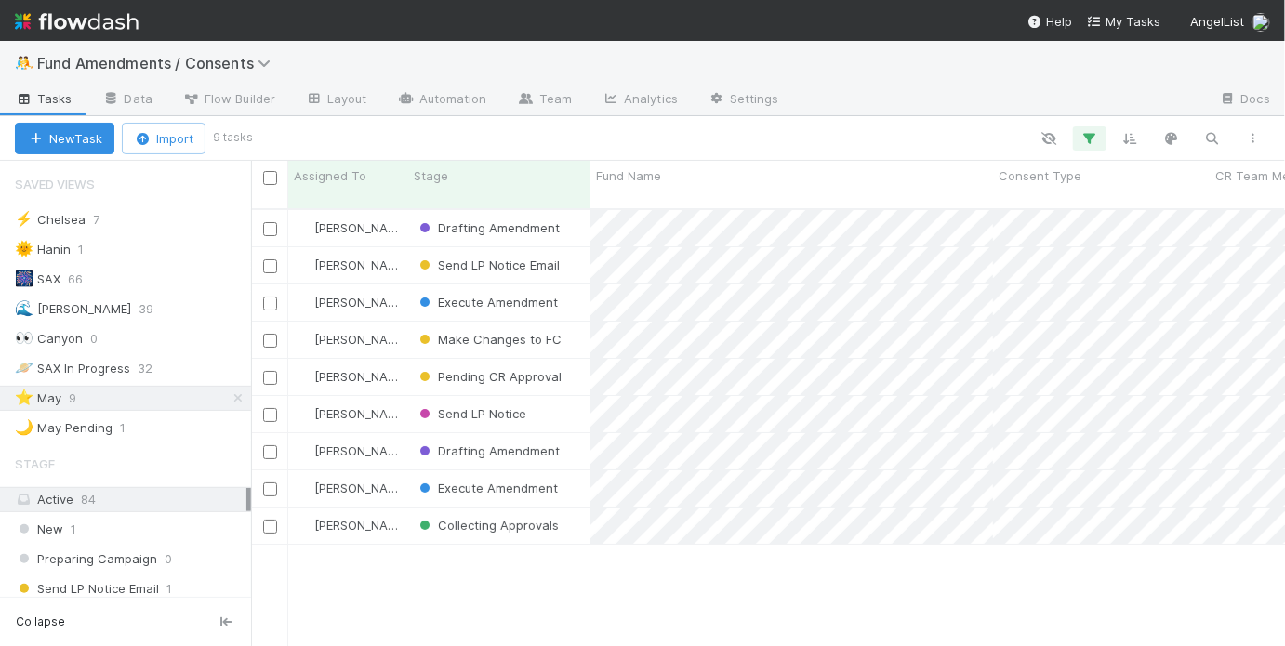
scroll to position [441, 1023]
click at [1089, 144] on icon "button" at bounding box center [1089, 138] width 19 height 17
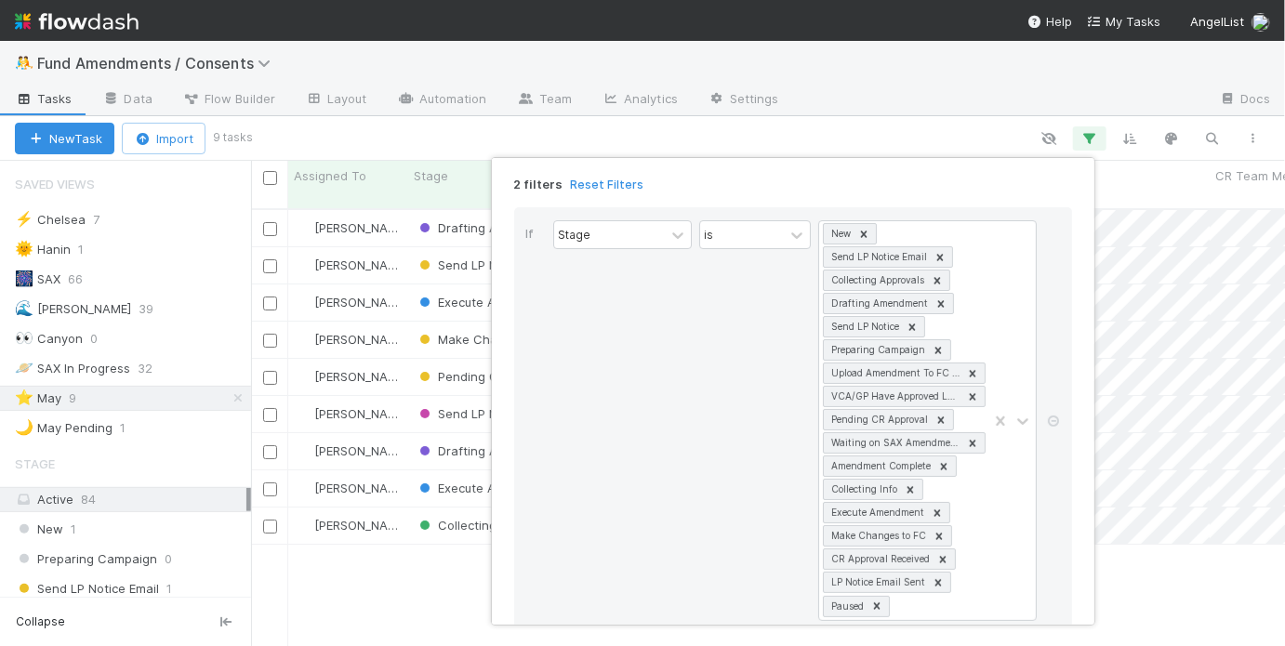
click at [967, 139] on div "2 filters Reset Filters If Stage is New Send LP Notice Email Collecting Approva…" at bounding box center [642, 323] width 1285 height 646
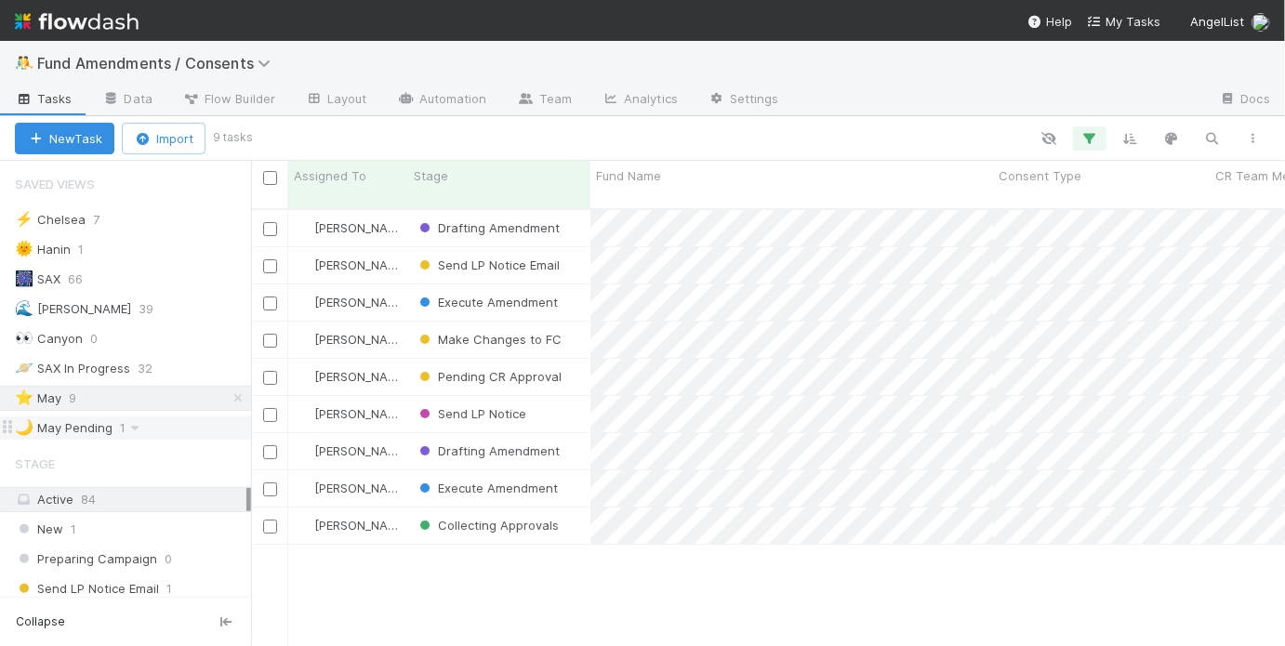
click at [172, 423] on div "🌙 May Pending 1" at bounding box center [133, 427] width 236 height 23
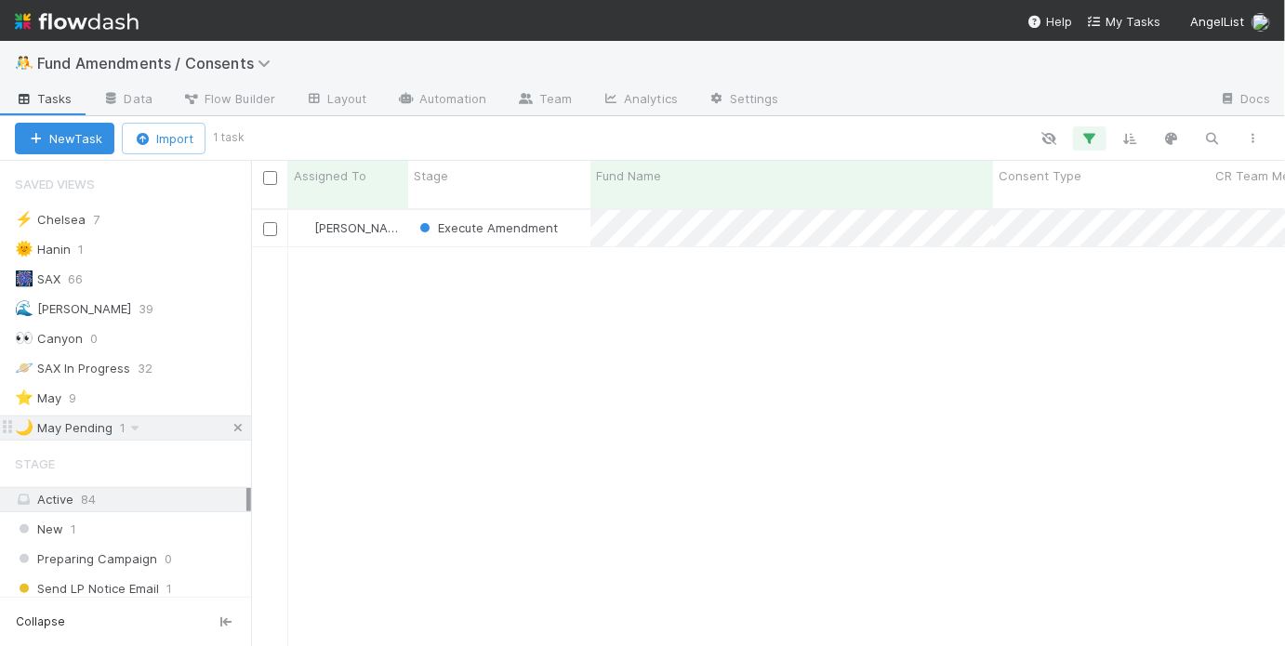
scroll to position [441, 1023]
click at [229, 422] on icon at bounding box center [238, 428] width 19 height 12
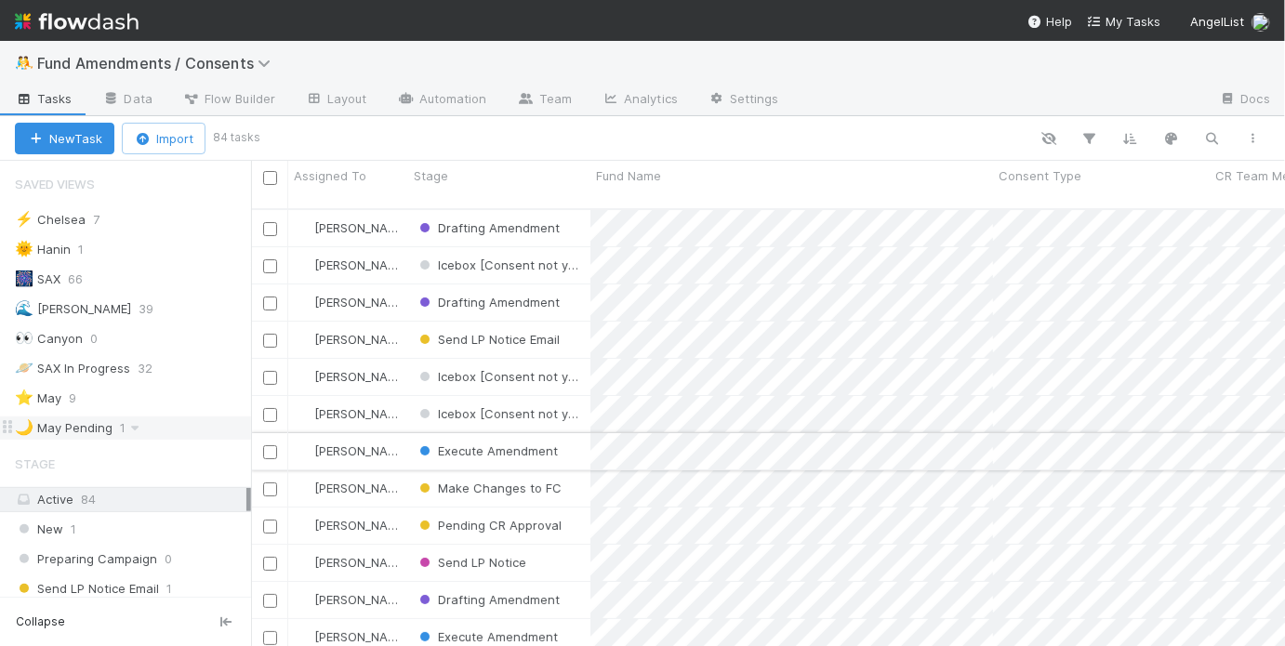
scroll to position [441, 1023]
click at [137, 428] on icon at bounding box center [134, 428] width 19 height 12
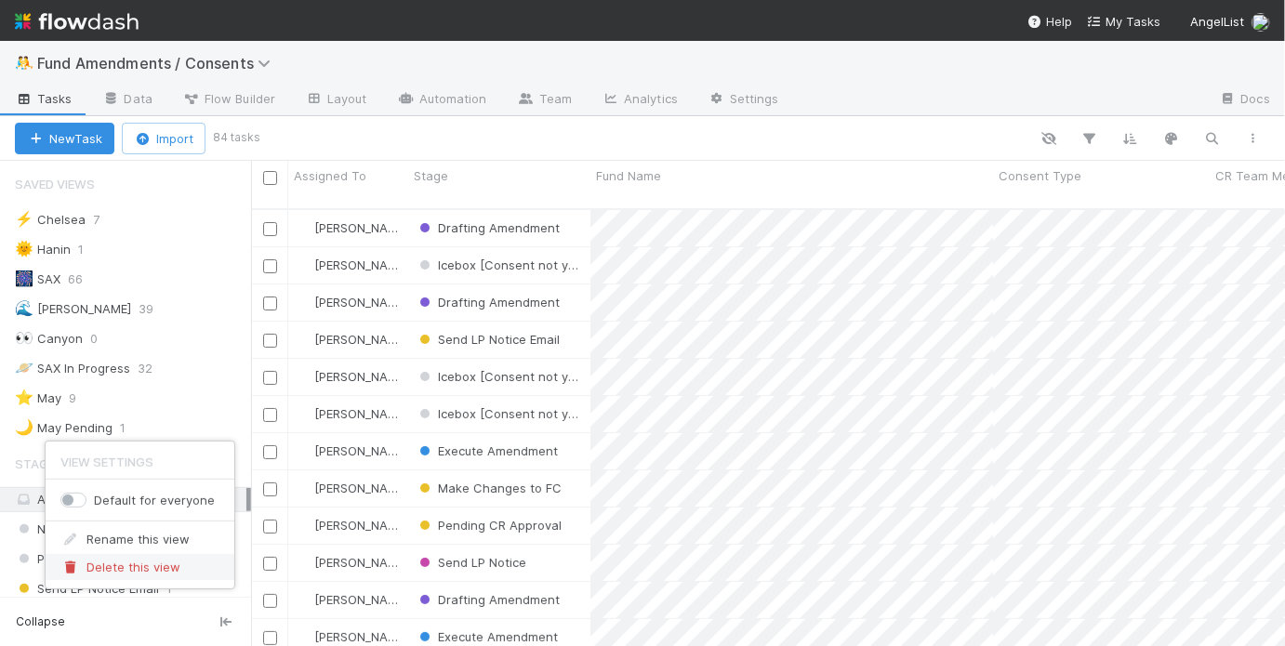
click at [156, 569] on span "Delete this view" at bounding box center [133, 567] width 94 height 15
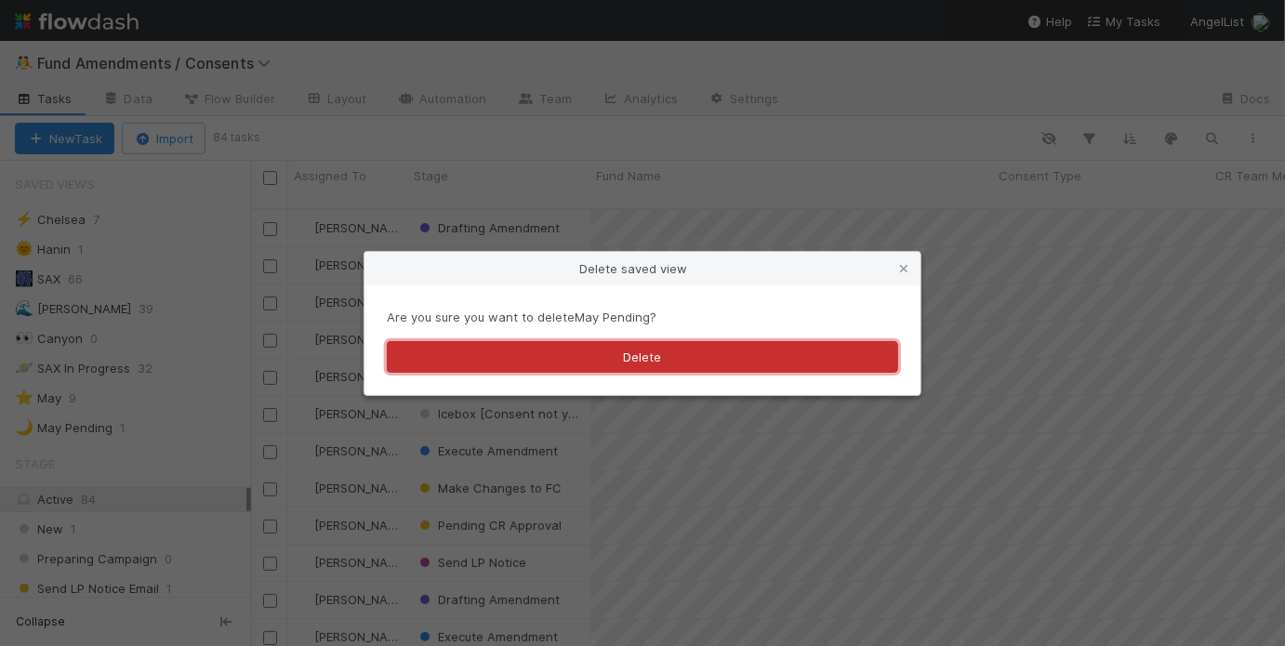
click at [553, 365] on button "Delete" at bounding box center [642, 357] width 511 height 32
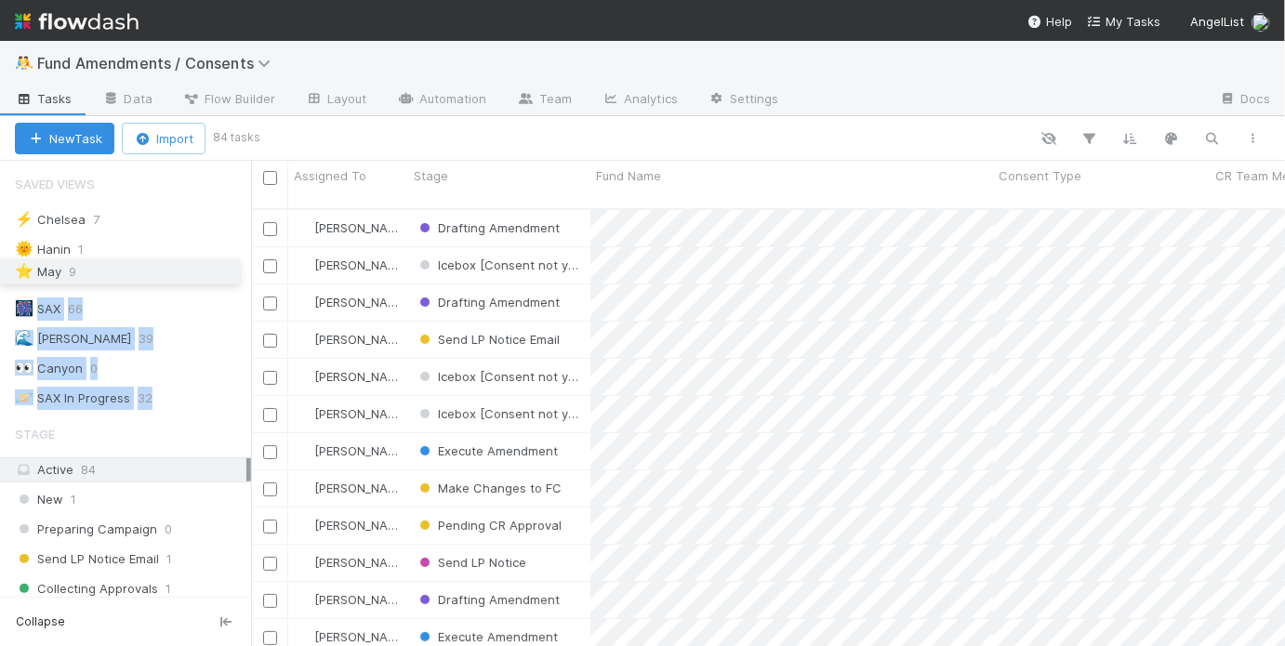
drag, startPoint x: 11, startPoint y: 395, endPoint x: 25, endPoint y: 271, distance: 124.4
click at [25, 271] on div "⚡ Chelsea 7 🌞 Hanin 1 🎆 SAX 66 🌊 Chelsea SAX 39 👀 Canyon 0 🪐 SAX In Progress 32…" at bounding box center [125, 309] width 251 height 204
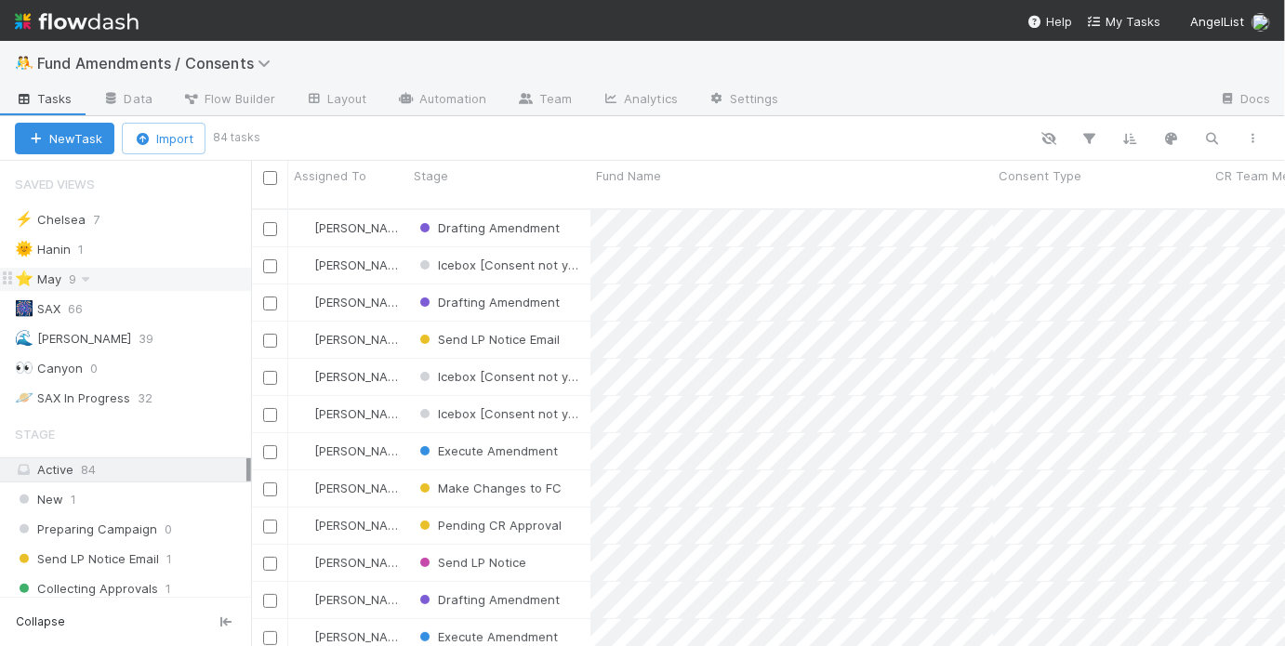
click at [174, 284] on div "⭐ May 9" at bounding box center [133, 279] width 236 height 23
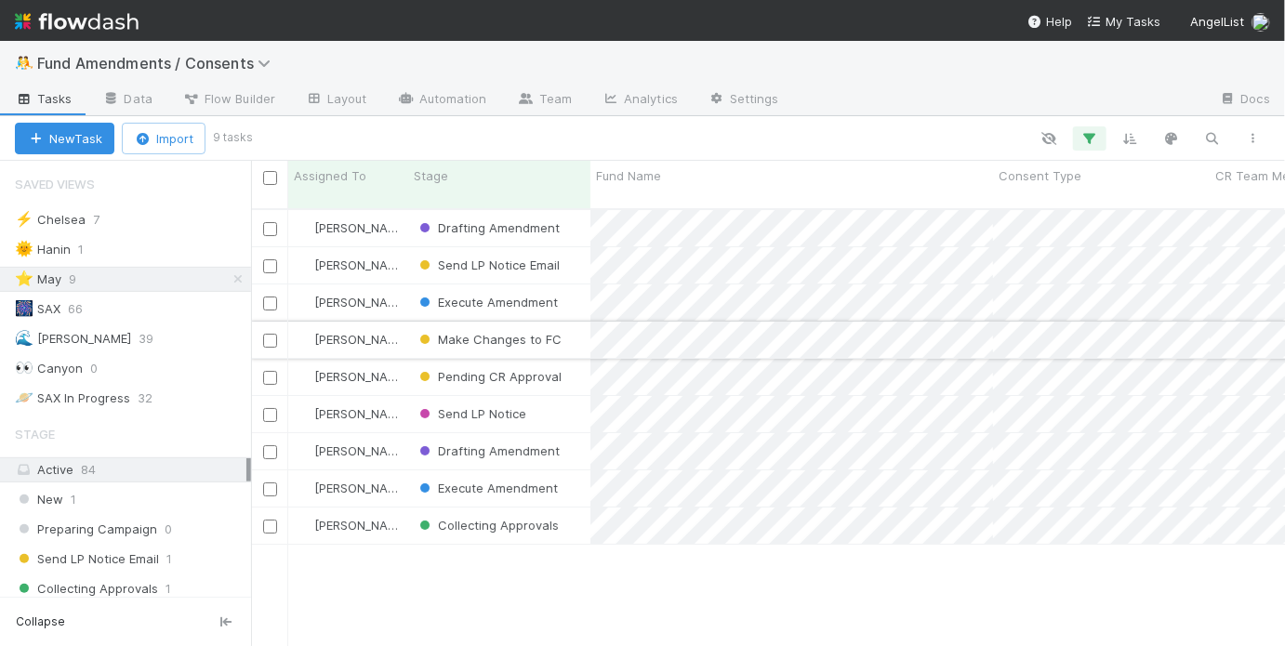
scroll to position [441, 1023]
click at [269, 445] on input "checkbox" at bounding box center [270, 452] width 14 height 14
click at [268, 482] on input "checkbox" at bounding box center [270, 489] width 14 height 14
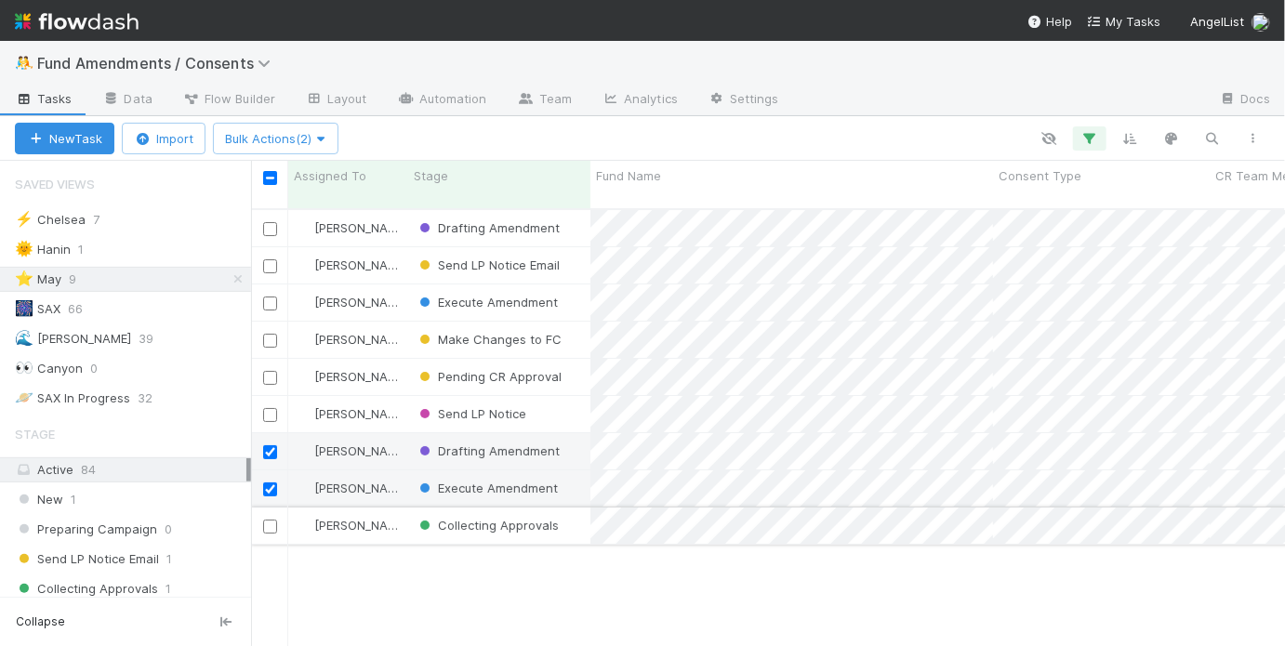
click at [269, 520] on input "checkbox" at bounding box center [270, 527] width 14 height 14
click at [314, 136] on span "Bulk Actions (3)" at bounding box center [275, 138] width 101 height 15
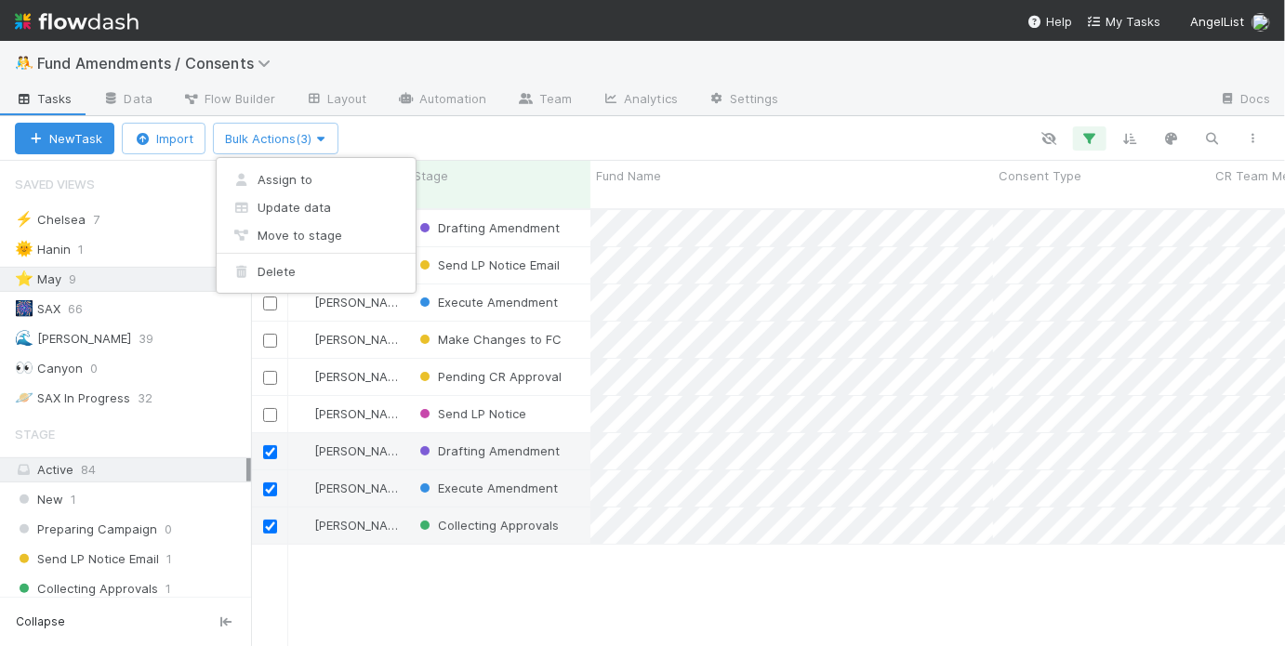
click at [385, 135] on div "Assign to Update data Move to stage Delete" at bounding box center [642, 323] width 1285 height 646
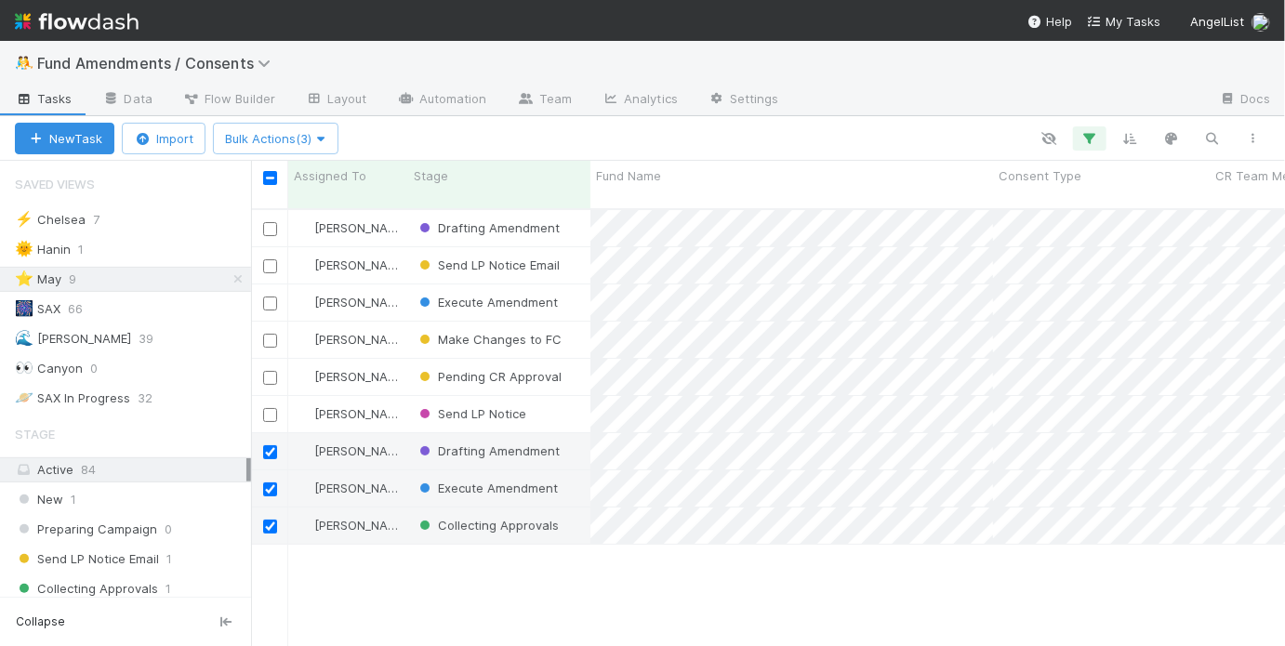
click at [432, 132] on div at bounding box center [807, 138] width 931 height 24
click at [272, 177] on input "checkbox" at bounding box center [270, 178] width 14 height 14
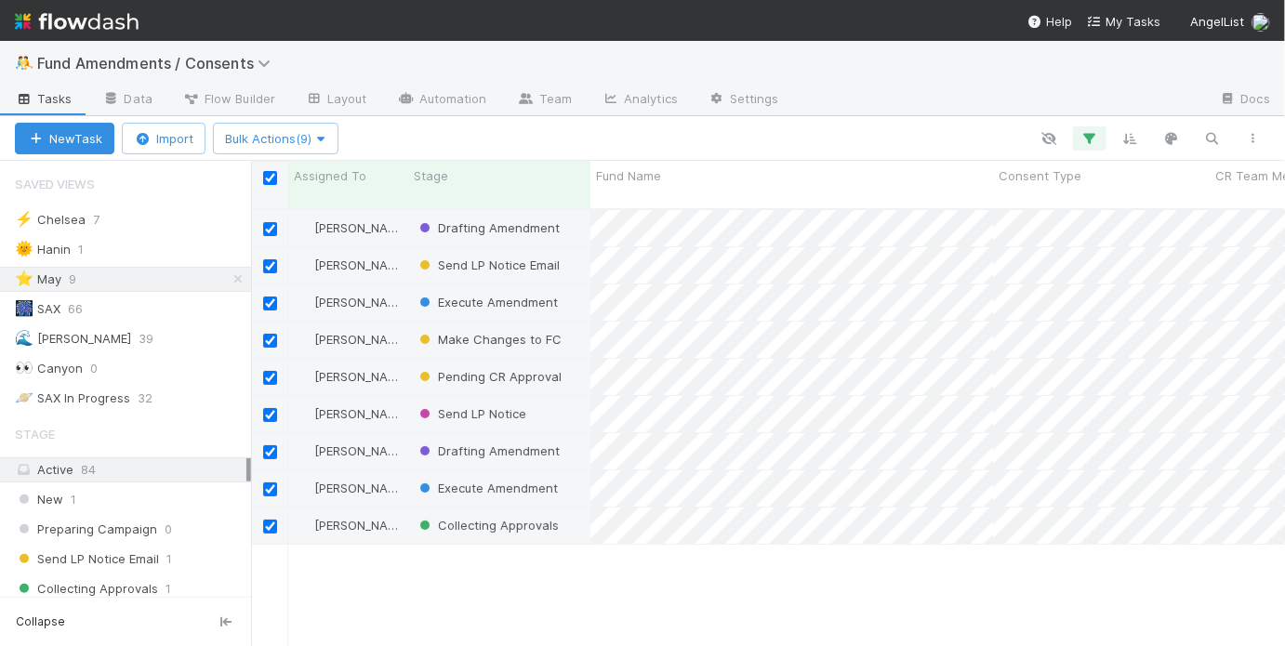
click at [272, 177] on input "checkbox" at bounding box center [270, 178] width 14 height 14
checkbox input "false"
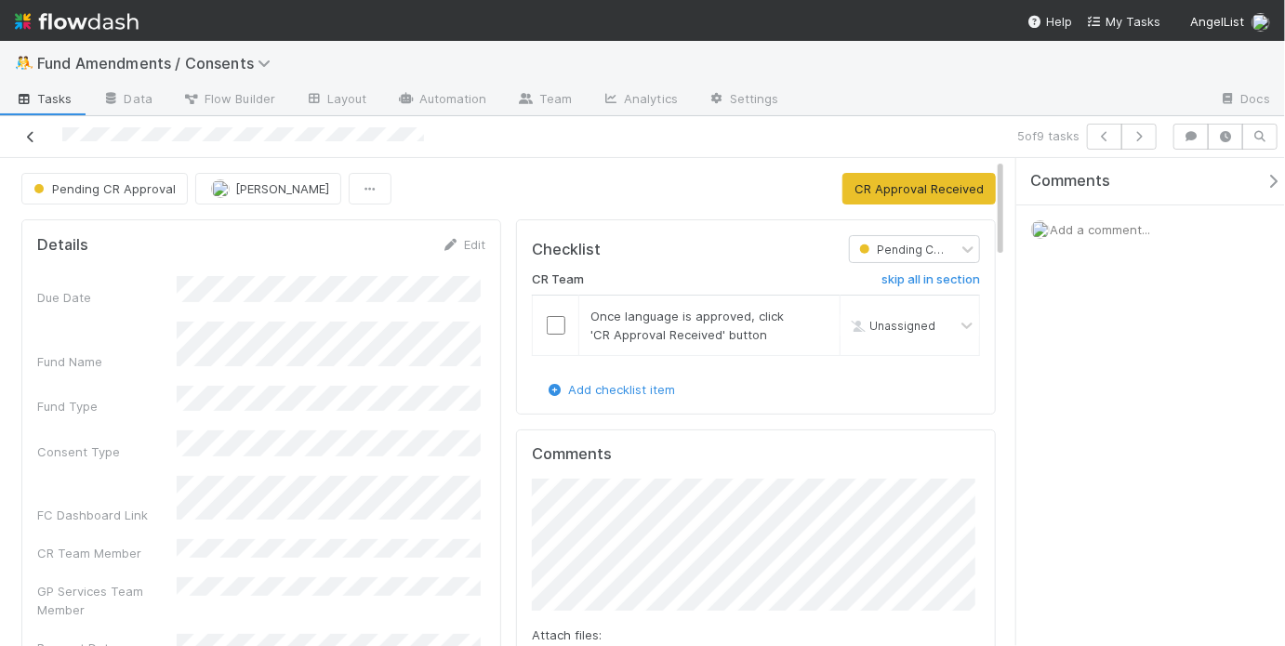
click at [26, 138] on icon at bounding box center [30, 137] width 19 height 12
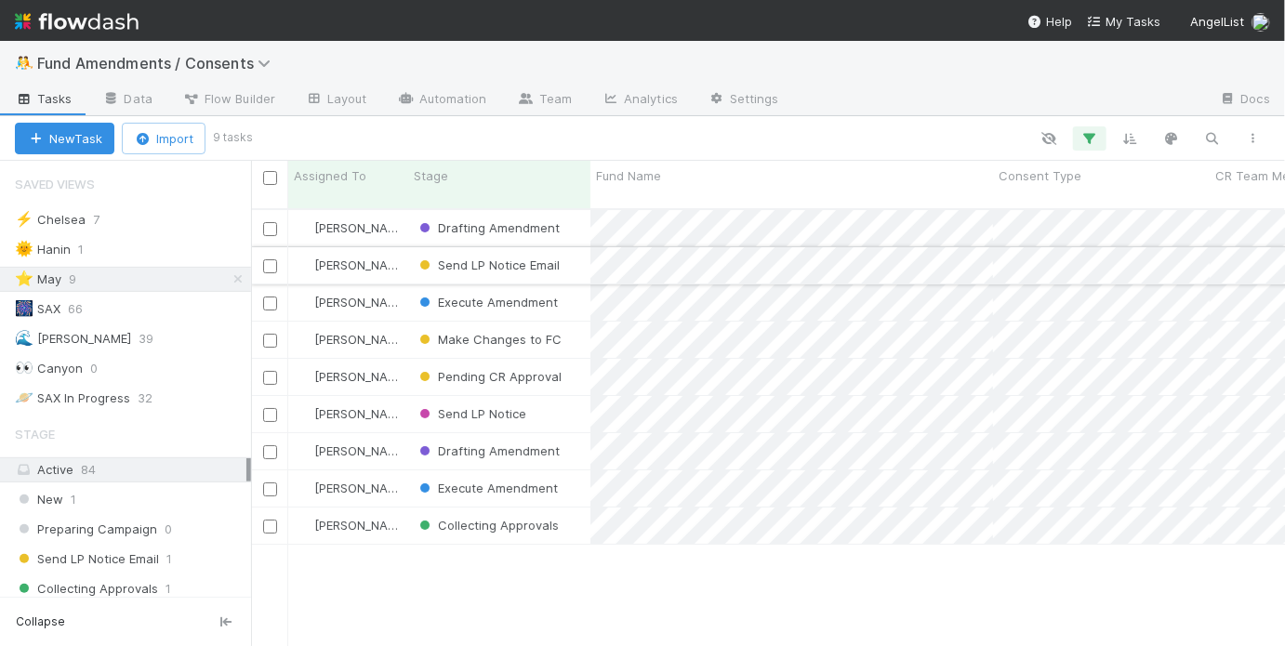
scroll to position [441, 1023]
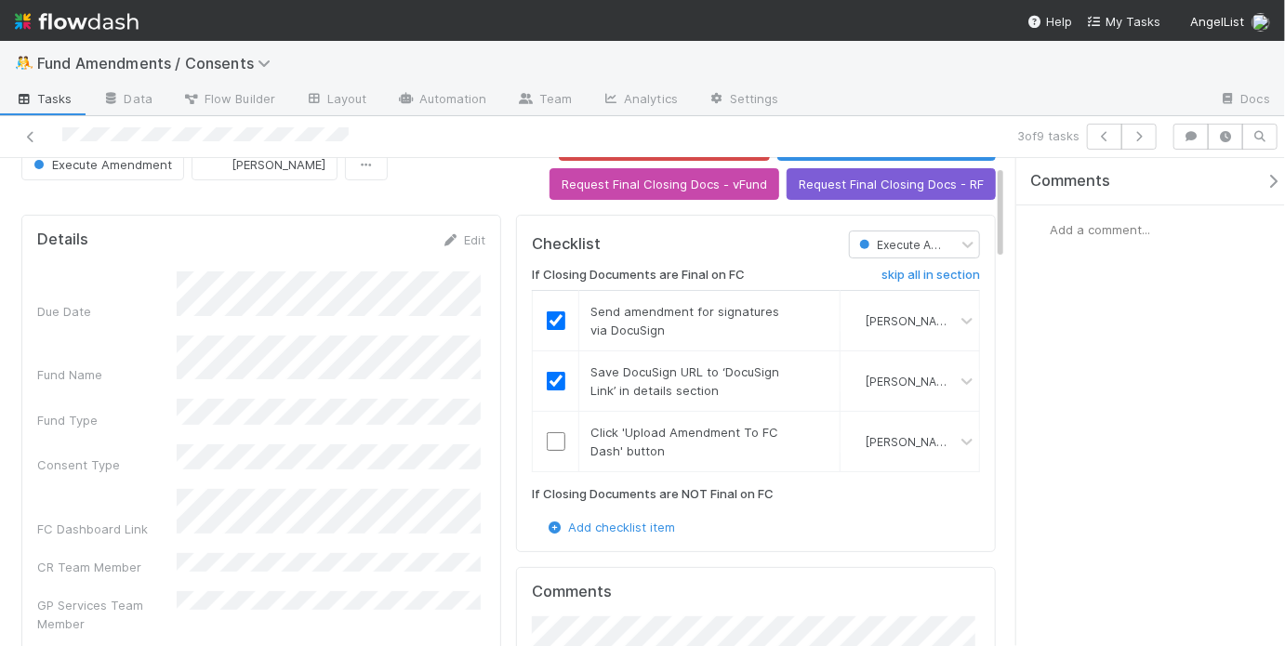
scroll to position [255, 0]
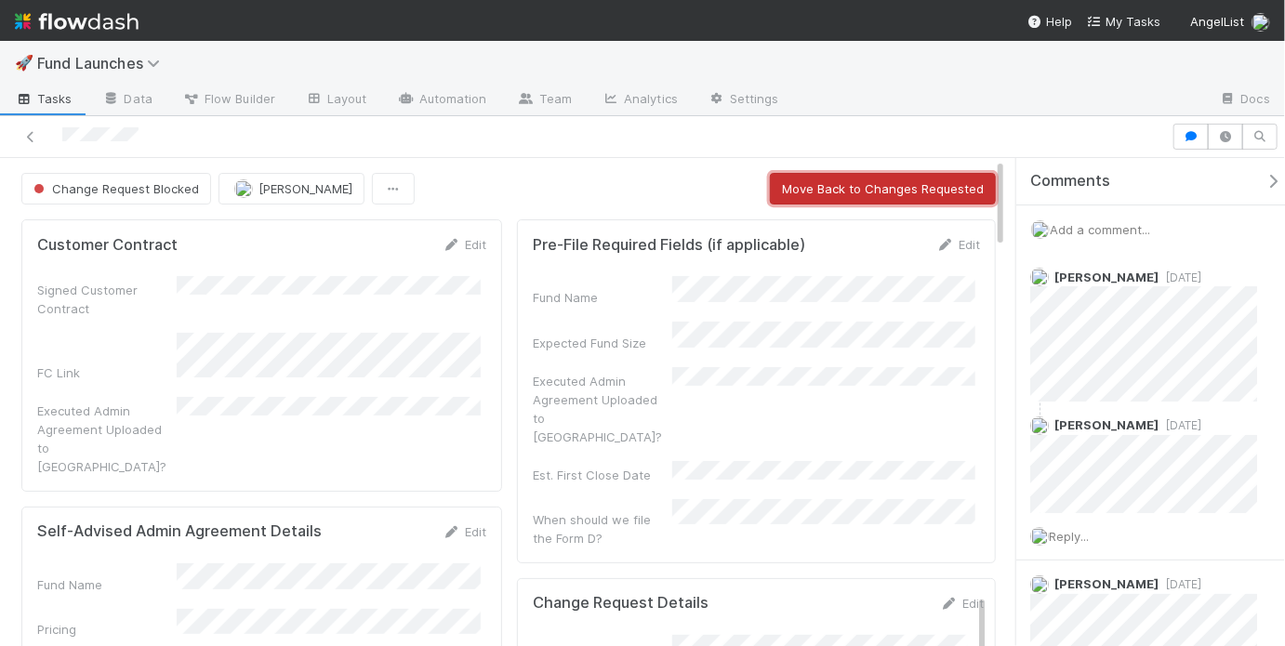
click at [808, 195] on button "Move Back to Changes Requested" at bounding box center [883, 189] width 226 height 32
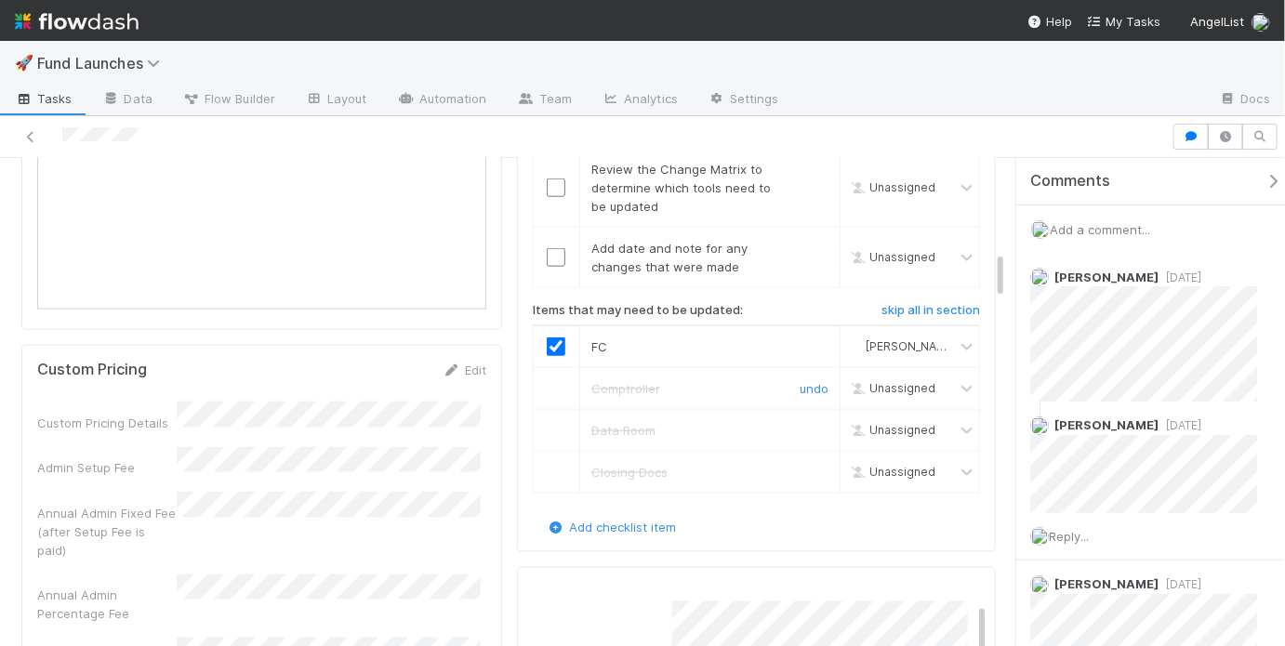
scroll to position [667, 0]
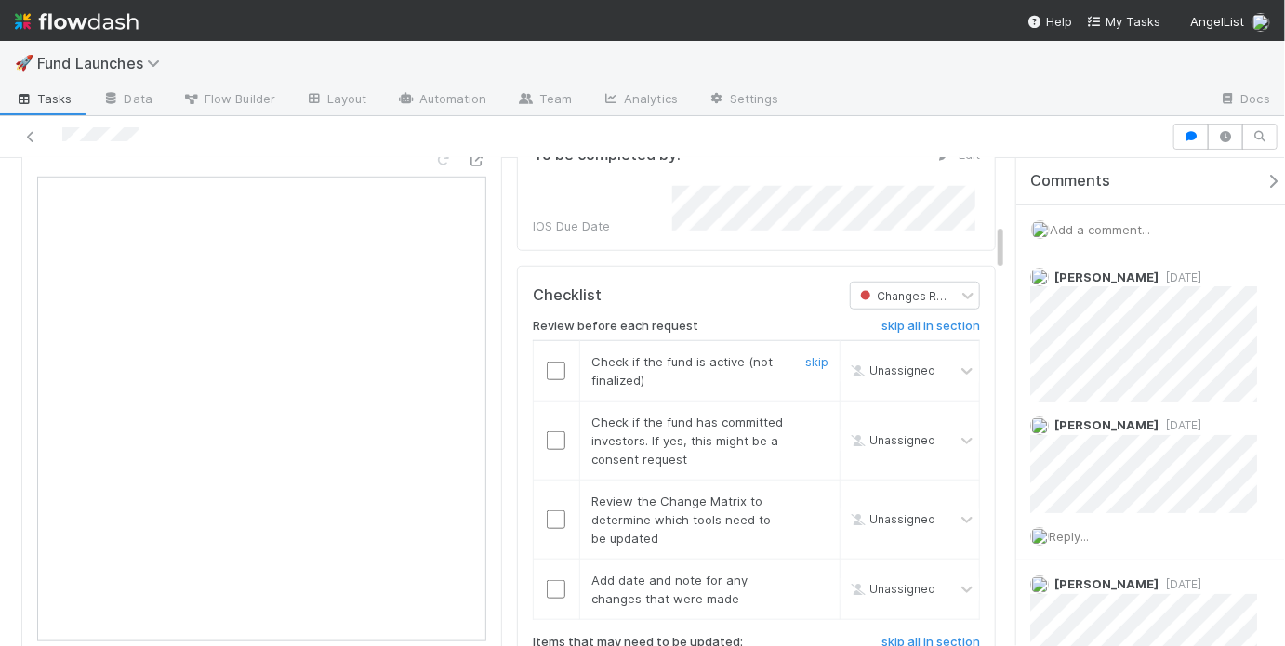
click at [554, 362] on input "checkbox" at bounding box center [556, 371] width 19 height 19
click at [551, 431] on input "checkbox" at bounding box center [556, 440] width 19 height 19
click at [547, 362] on input "checkbox" at bounding box center [556, 371] width 19 height 19
click at [549, 510] on input "checkbox" at bounding box center [556, 519] width 19 height 19
click at [554, 580] on input "checkbox" at bounding box center [556, 589] width 19 height 19
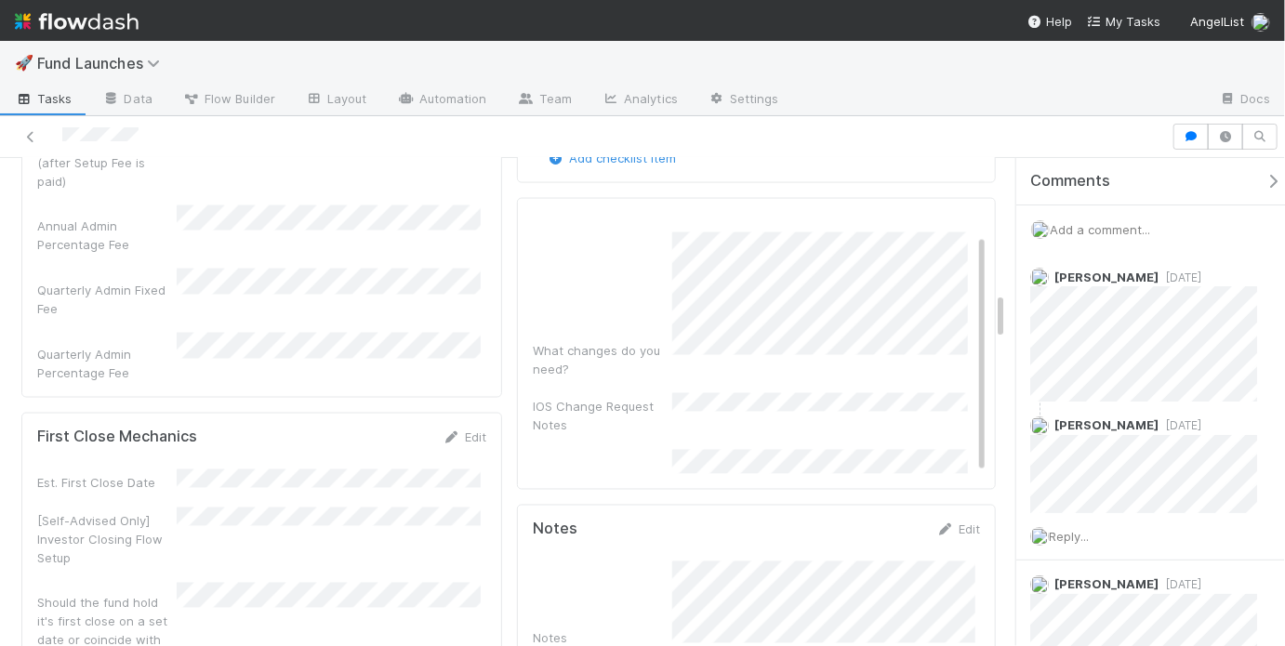
scroll to position [1874, 0]
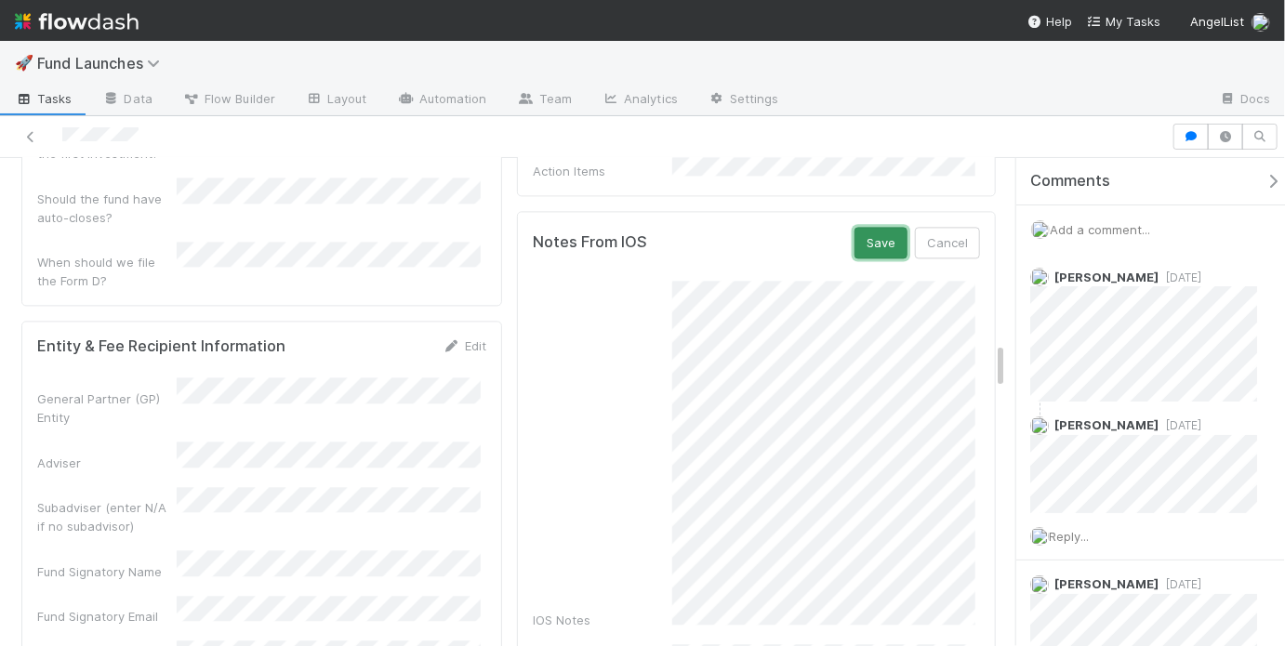
click at [867, 227] on button "Save" at bounding box center [880, 243] width 53 height 32
click at [1109, 229] on span "Add a comment..." at bounding box center [1099, 229] width 100 height 15
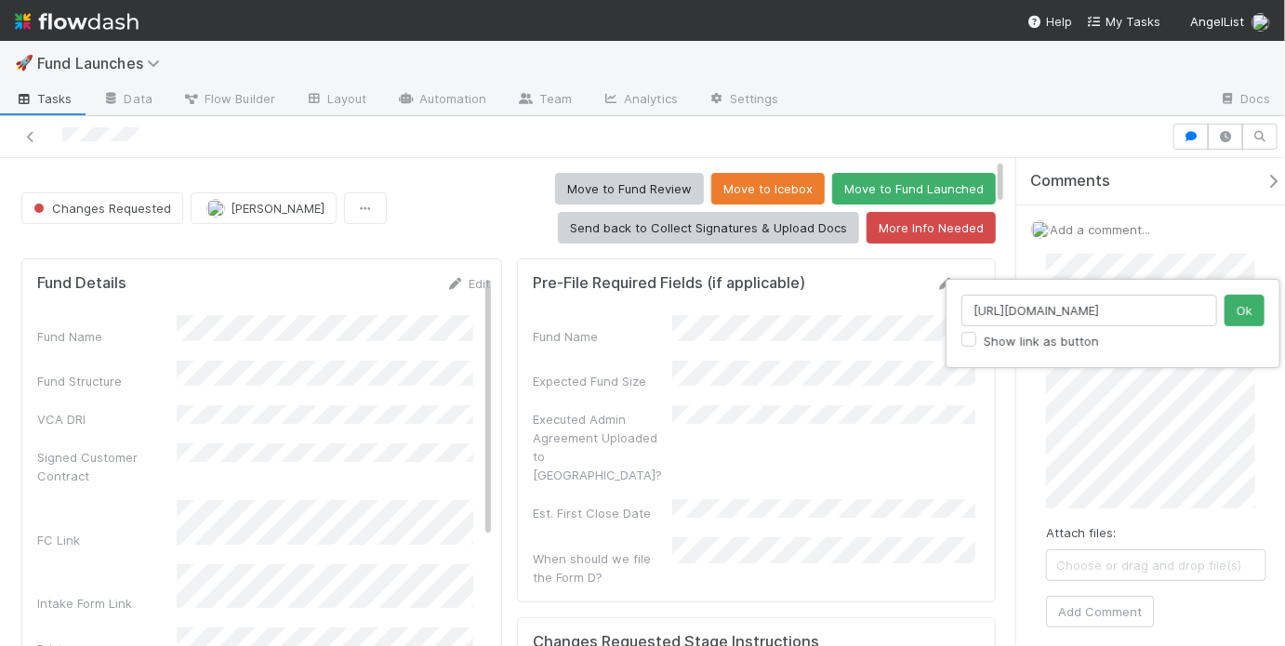
scroll to position [0, 299]
click at [1125, 321] on input "https://comptroller.internal.angellist.com/v/customers/0196f87c24937b61b816a0cd…" at bounding box center [1089, 311] width 256 height 32
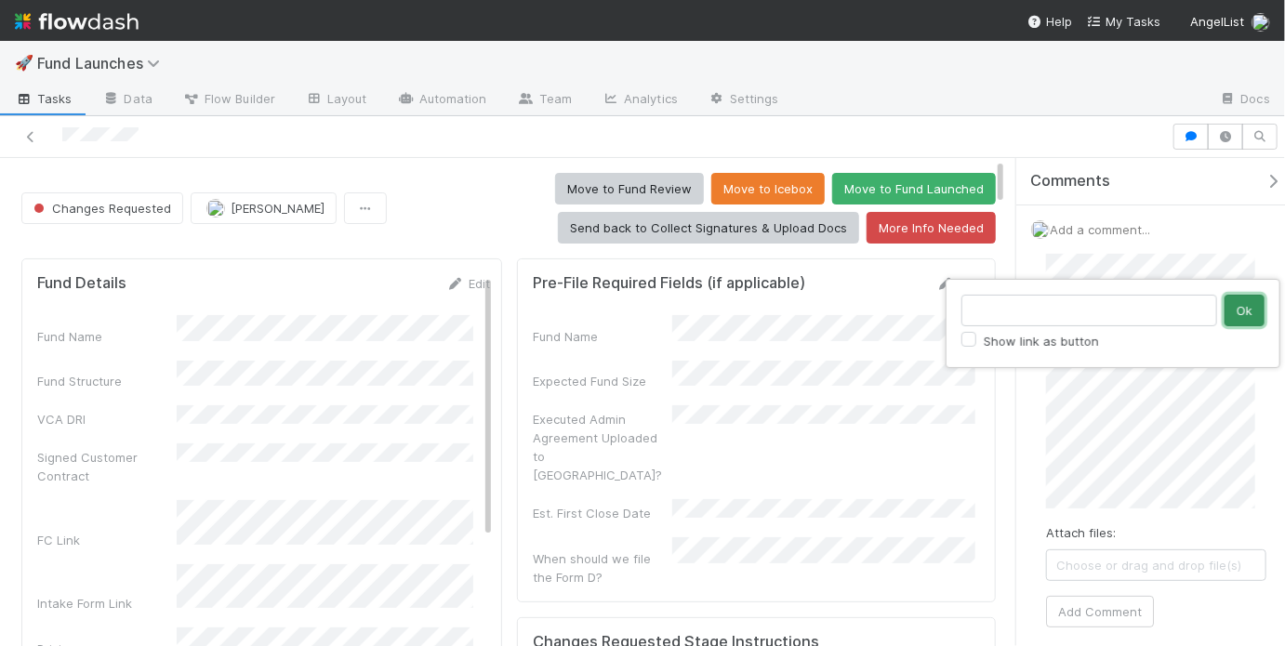
click at [1230, 308] on button "Ok" at bounding box center [1244, 311] width 40 height 32
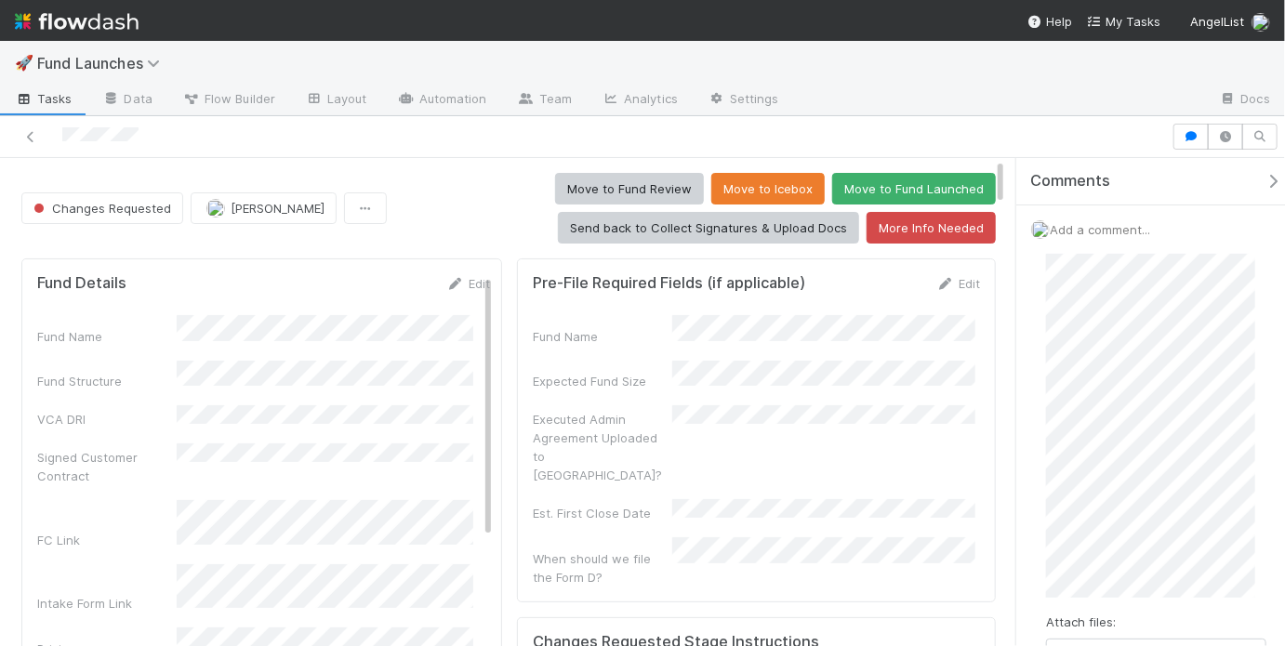
scroll to position [296, 0]
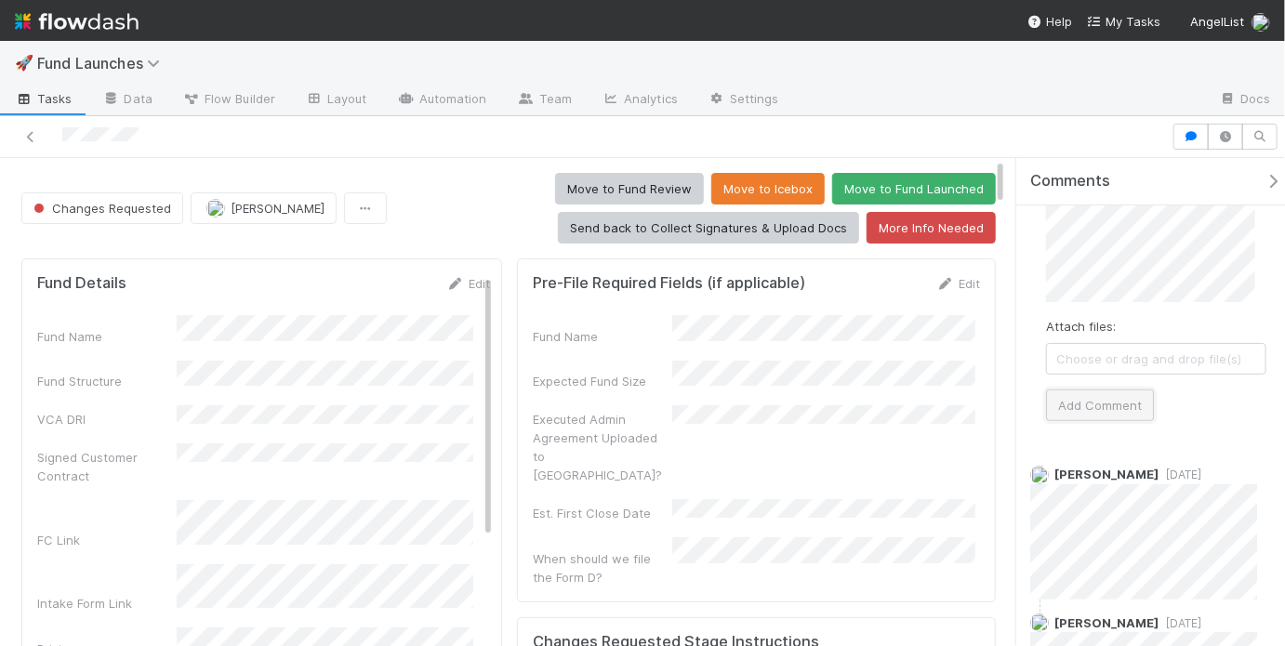
click at [1099, 408] on button "Add Comment" at bounding box center [1100, 405] width 108 height 32
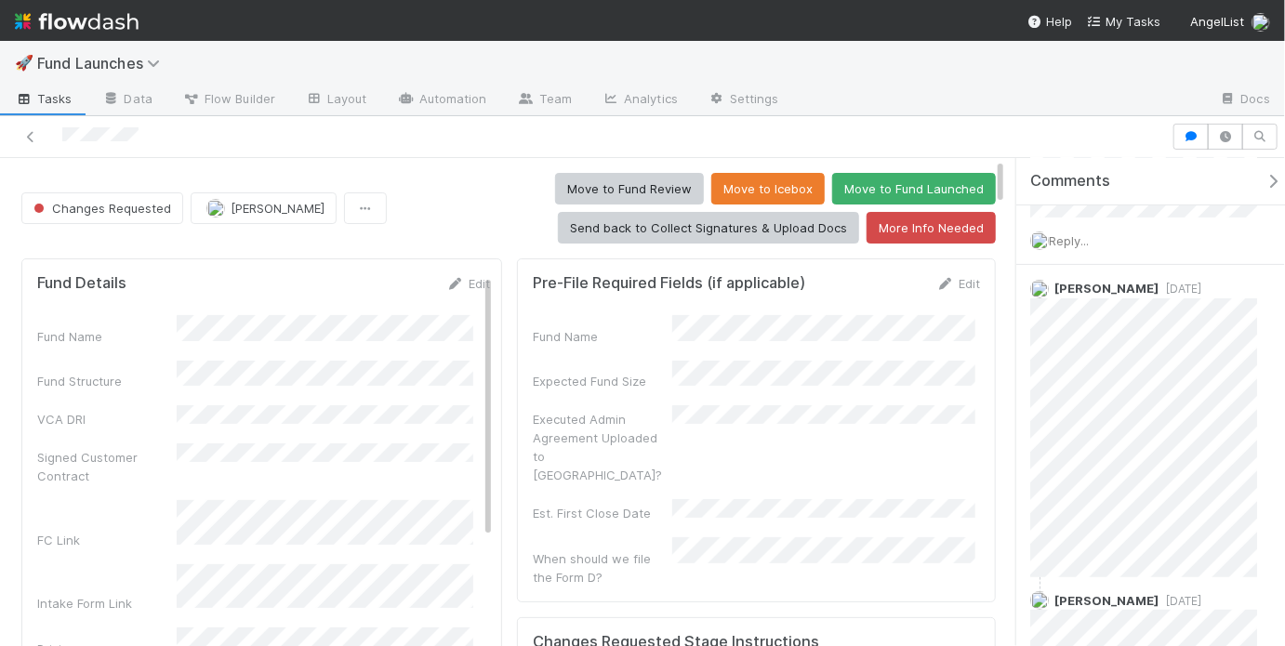
scroll to position [0, 0]
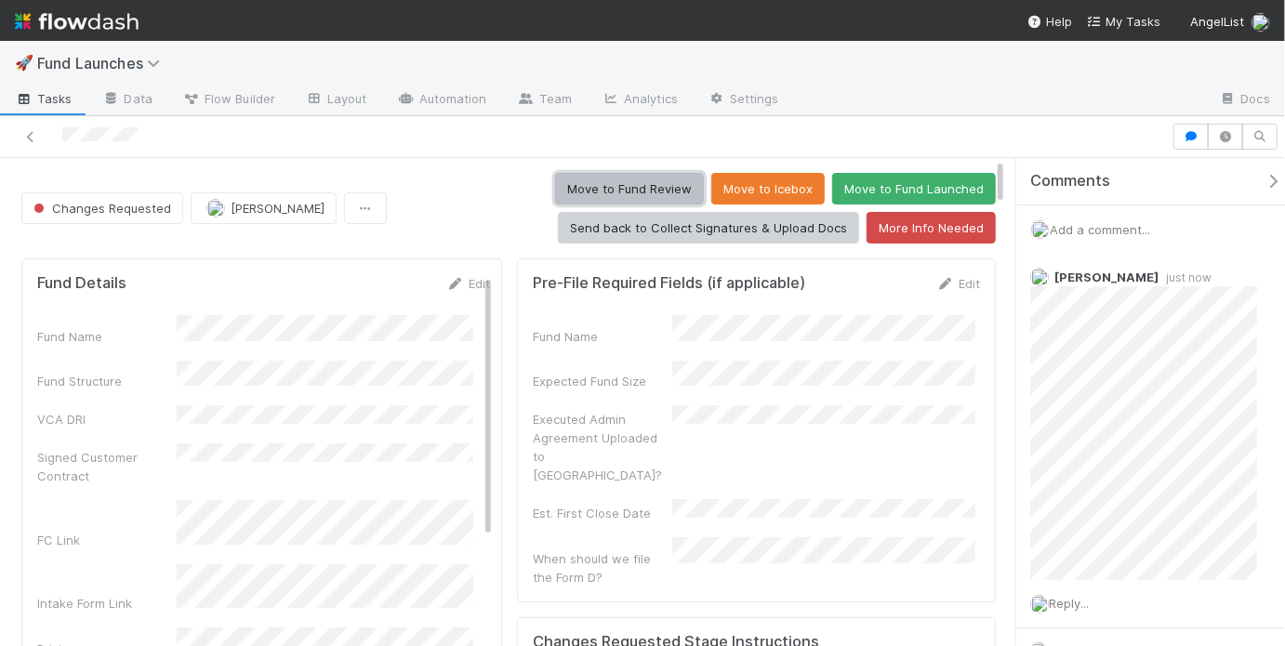
click at [624, 188] on button "Move to Fund Review" at bounding box center [629, 189] width 149 height 32
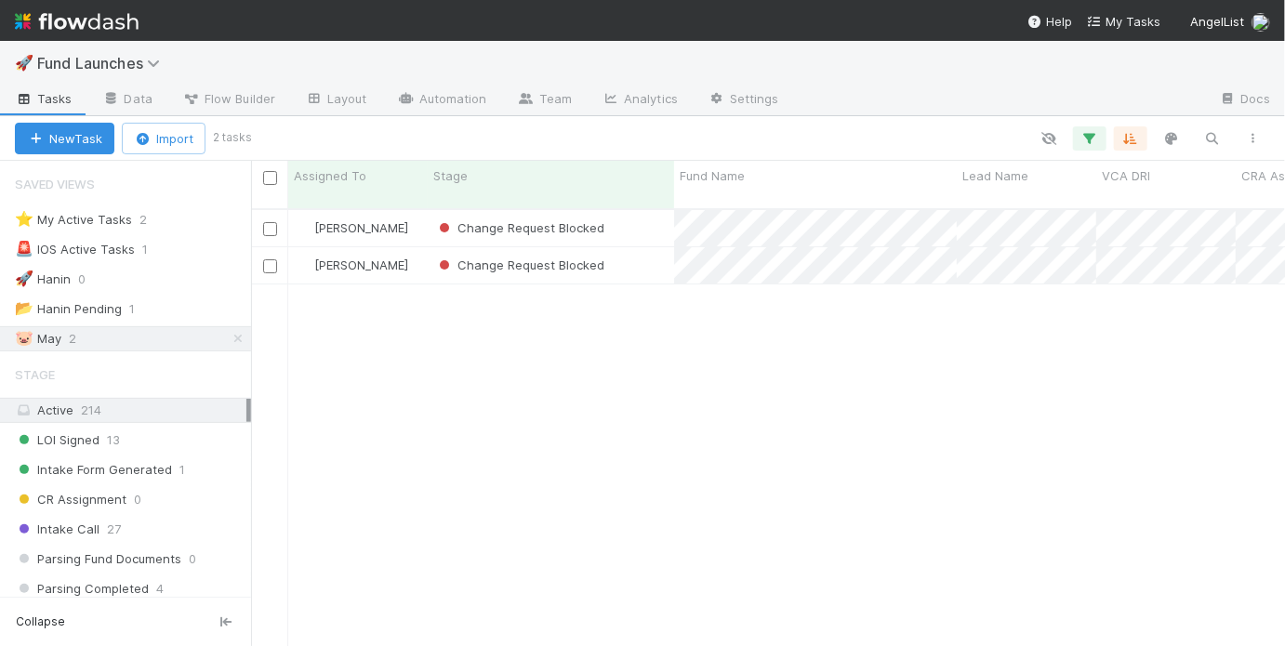
scroll to position [441, 1023]
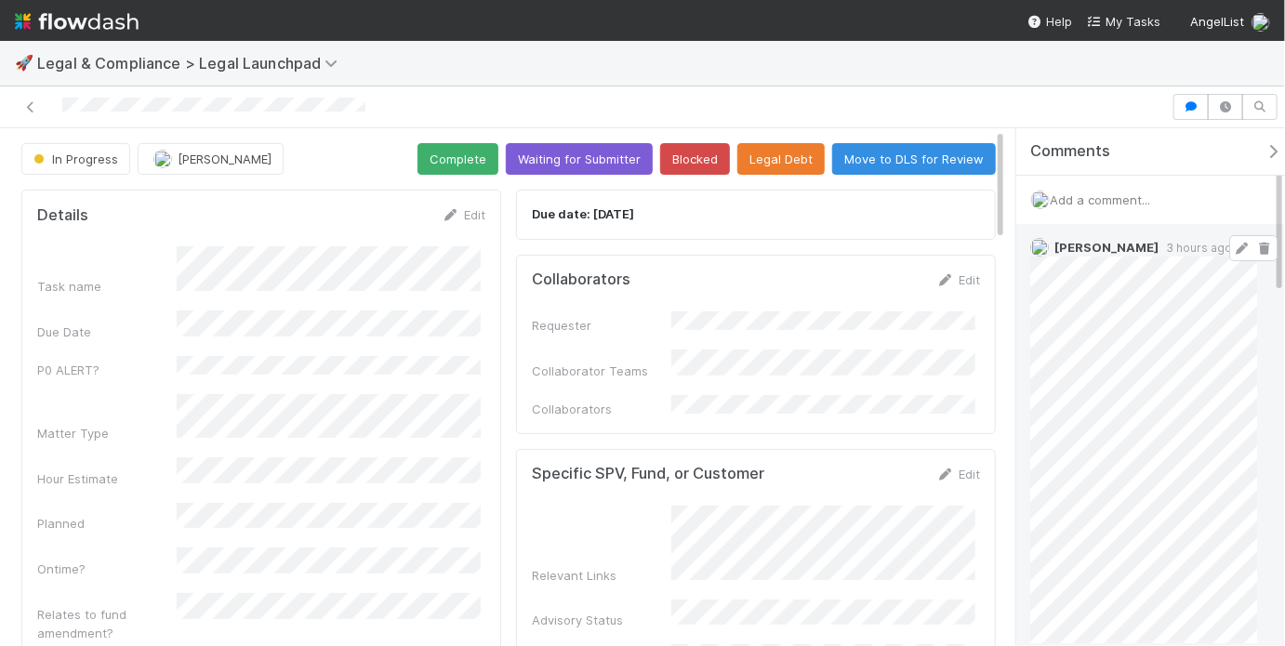
click at [1229, 251] on span at bounding box center [1253, 248] width 48 height 26
click at [1233, 249] on icon at bounding box center [1242, 249] width 19 height 12
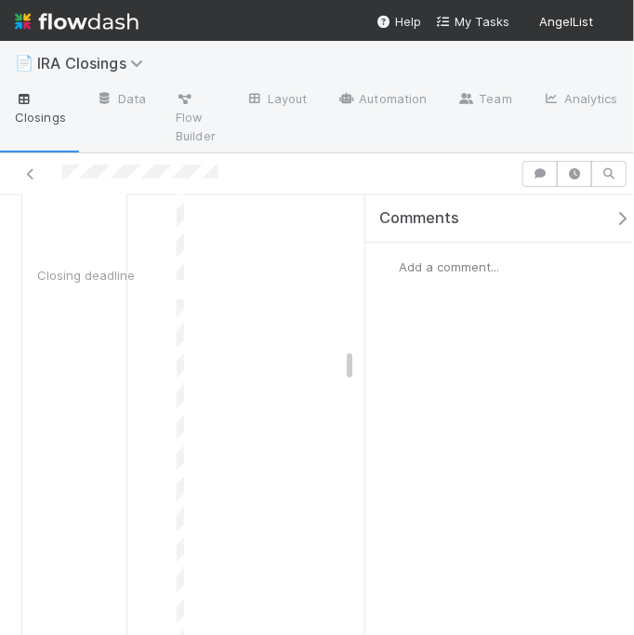
scroll to position [2654, 0]
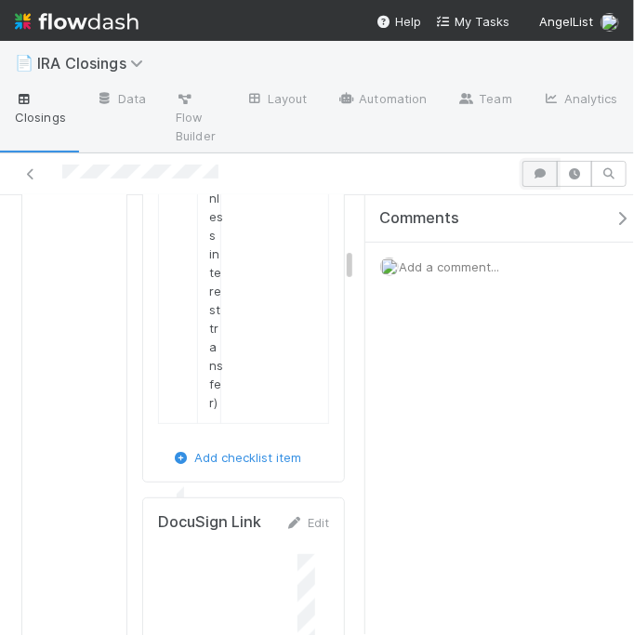
click at [531, 174] on icon "button" at bounding box center [540, 173] width 19 height 11
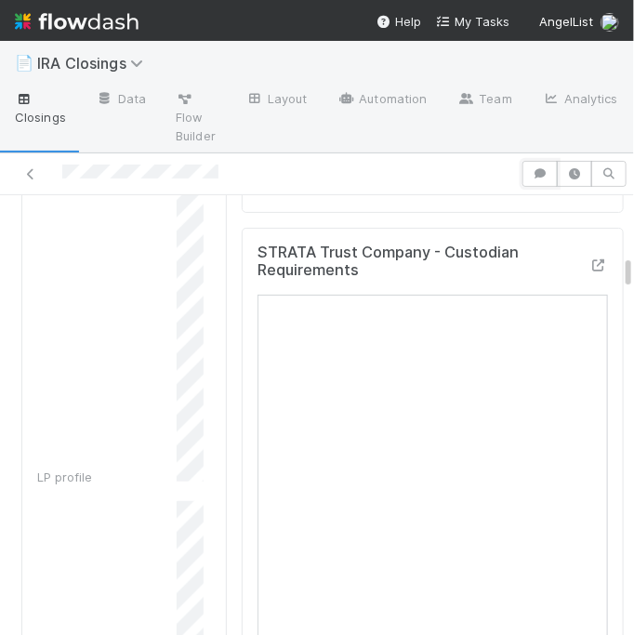
scroll to position [1410, 0]
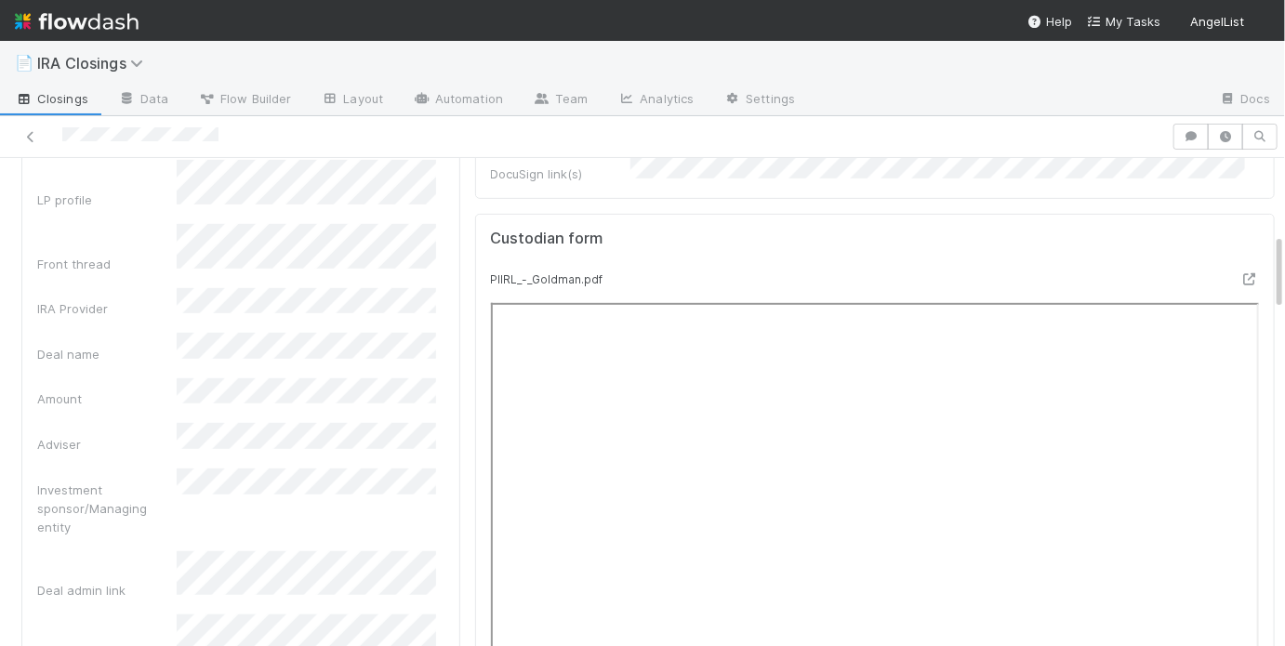
scroll to position [333, 0]
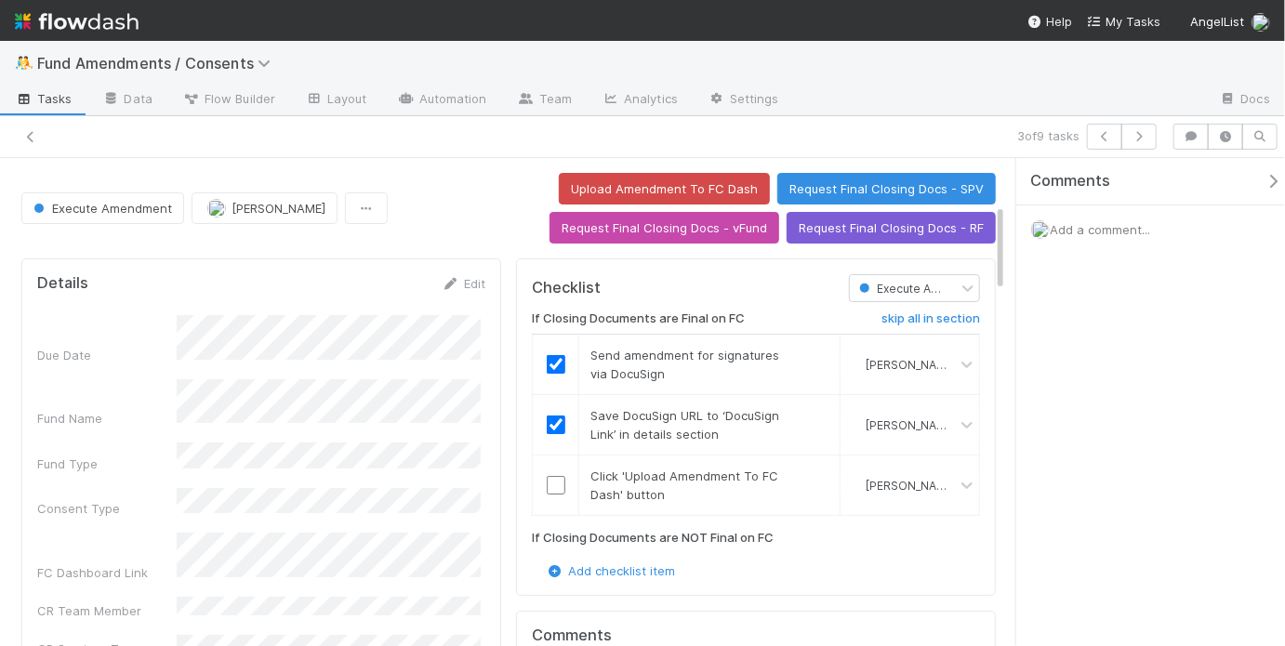
scroll to position [255, 0]
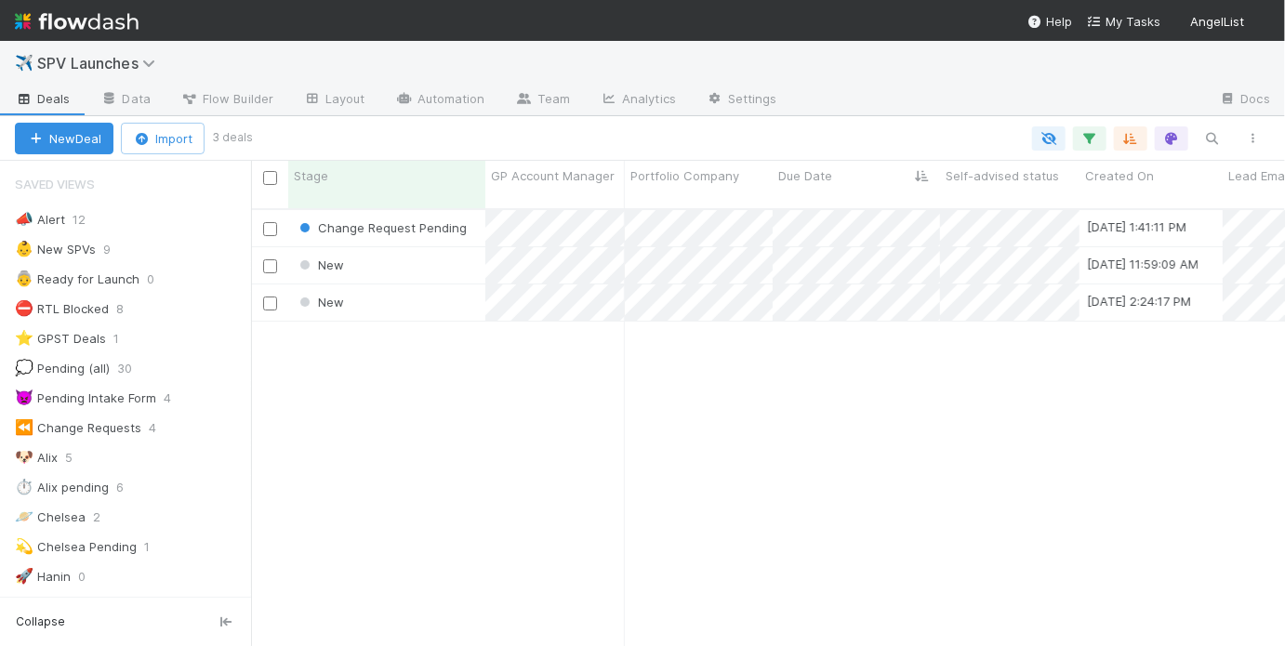
scroll to position [441, 1023]
